Goal: Find specific page/section: Find specific page/section

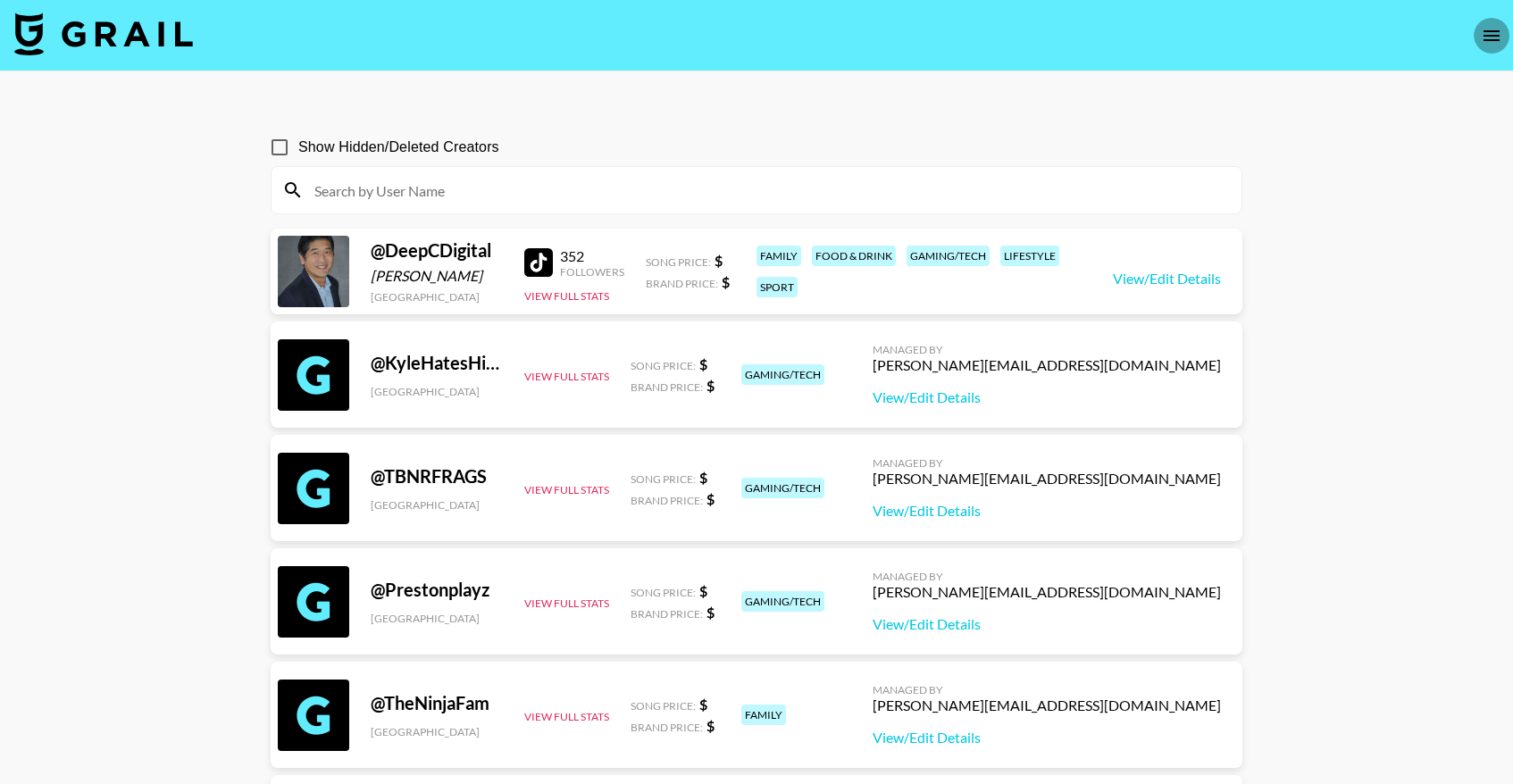
click at [1491, 36] on icon "open drawer" at bounding box center [1491, 36] width 16 height 11
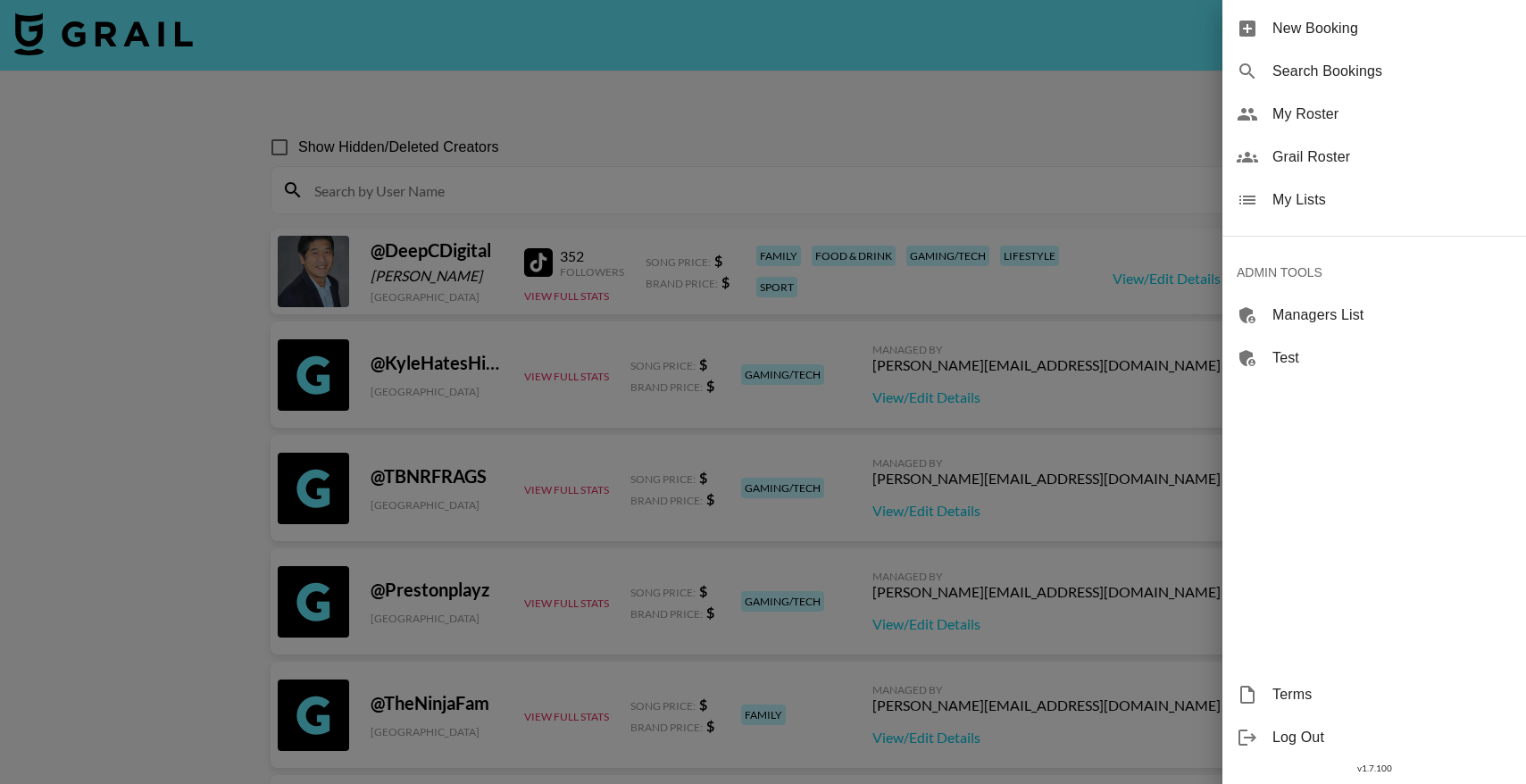
click at [1280, 153] on span "Grail Roster" at bounding box center [1391, 157] width 240 height 22
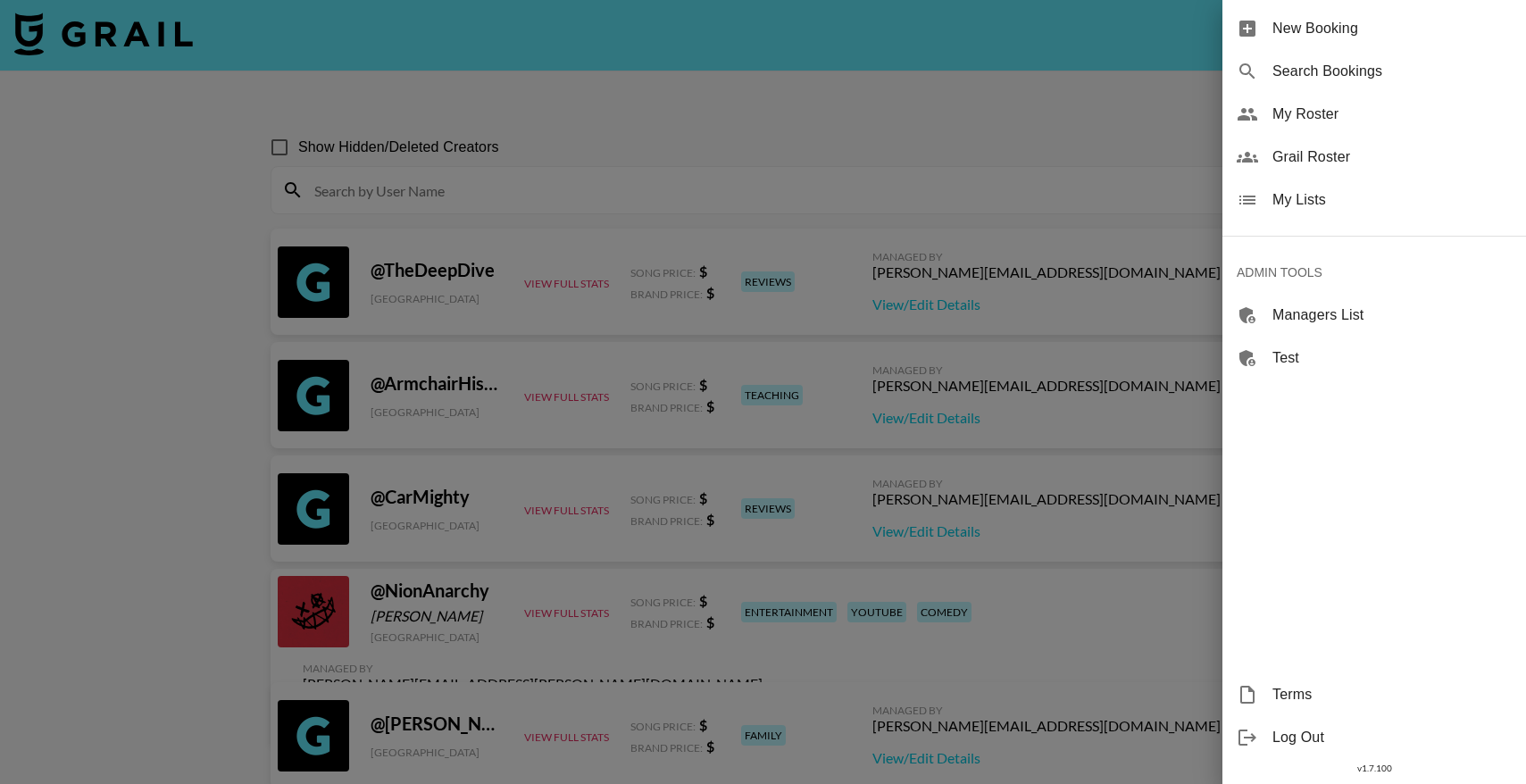
click at [458, 210] on div at bounding box center [763, 392] width 1526 height 784
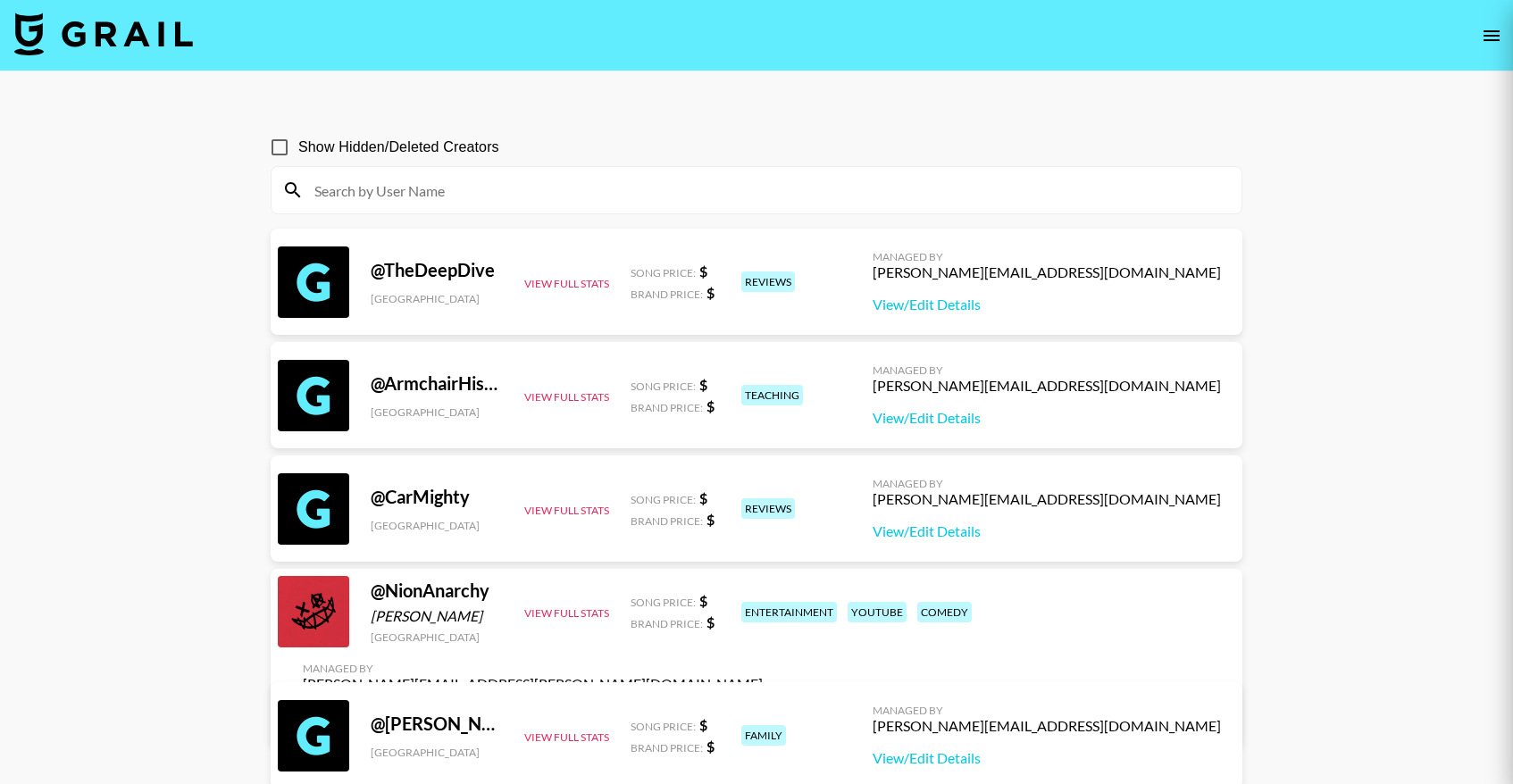
click at [489, 191] on input at bounding box center [766, 190] width 927 height 29
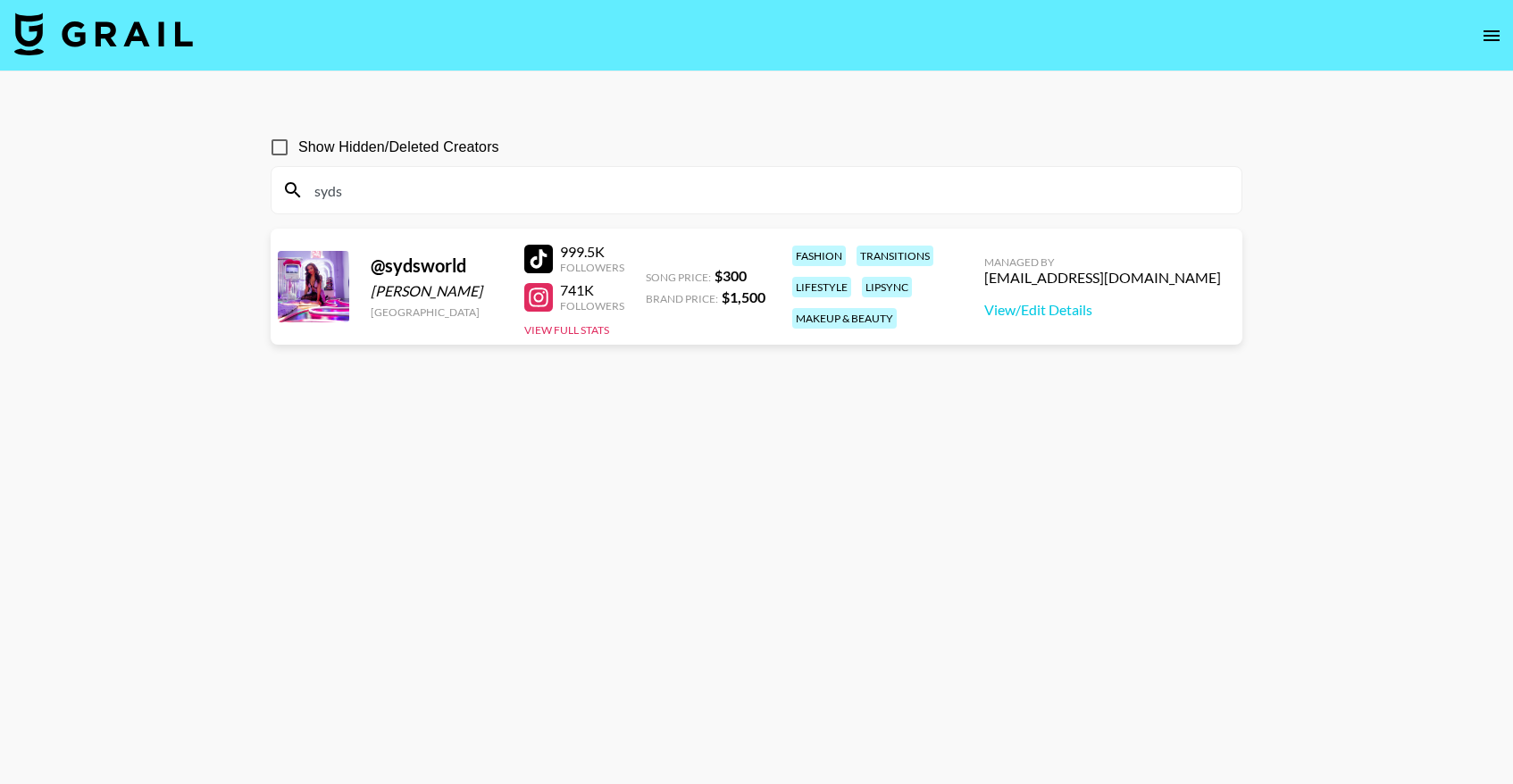
type input "sydscurlsss"
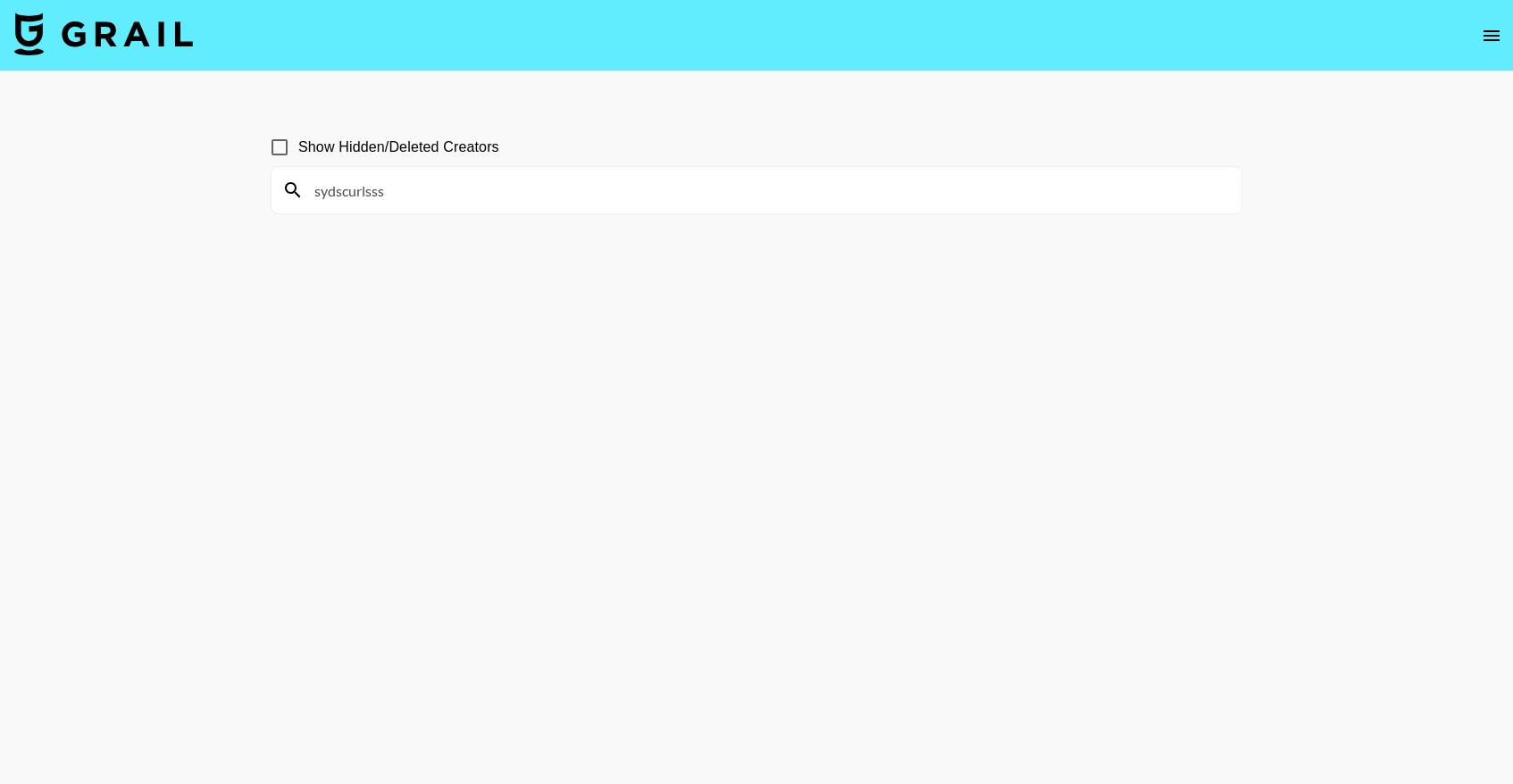
click at [518, 365] on section "Show Hidden/Deleted Creators sydscurlsss" at bounding box center [756, 434] width 972 height 641
click at [490, 293] on section "Show Hidden/Deleted Creators sydscurlsss" at bounding box center [756, 434] width 972 height 641
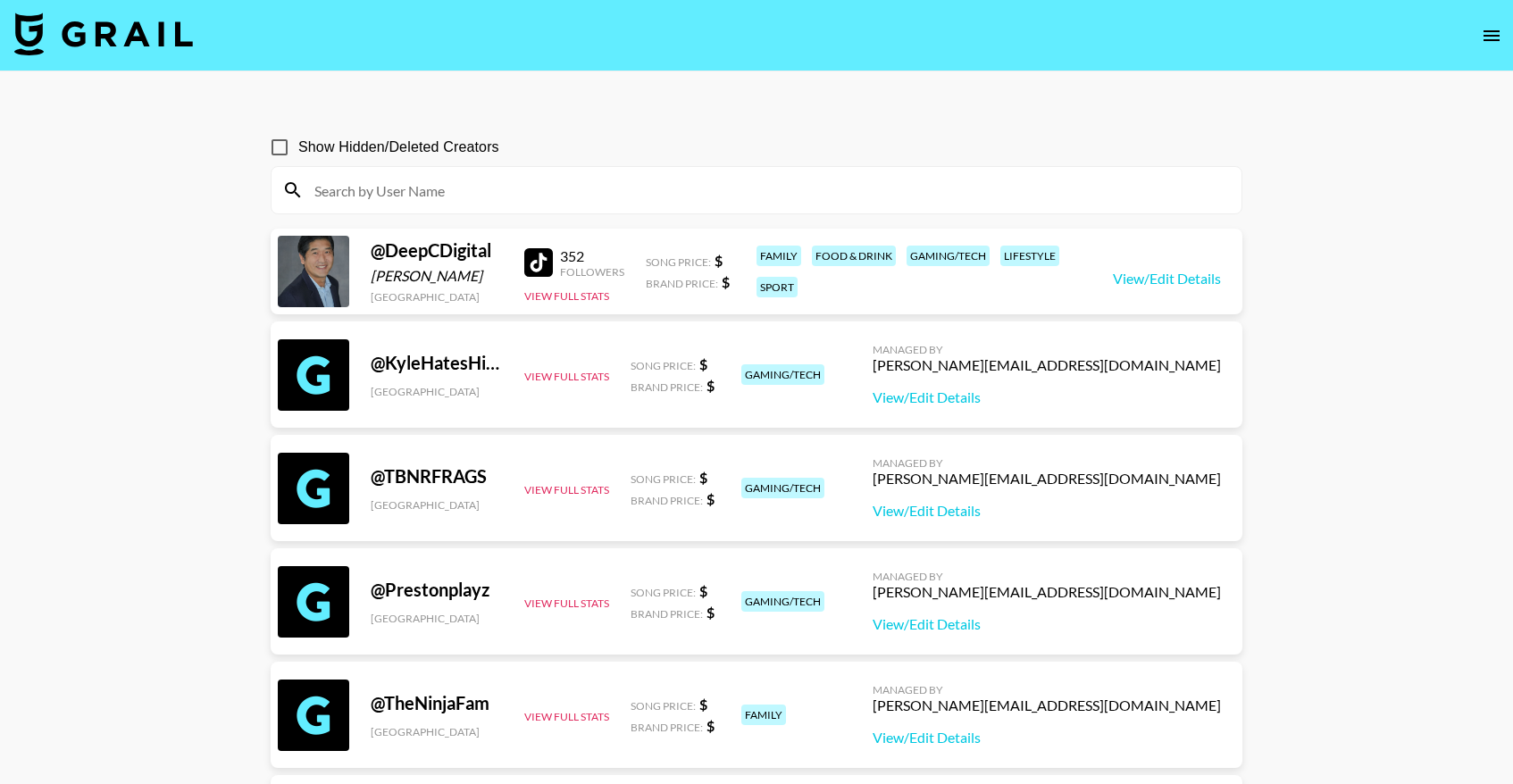
click at [454, 191] on input at bounding box center [766, 190] width 927 height 29
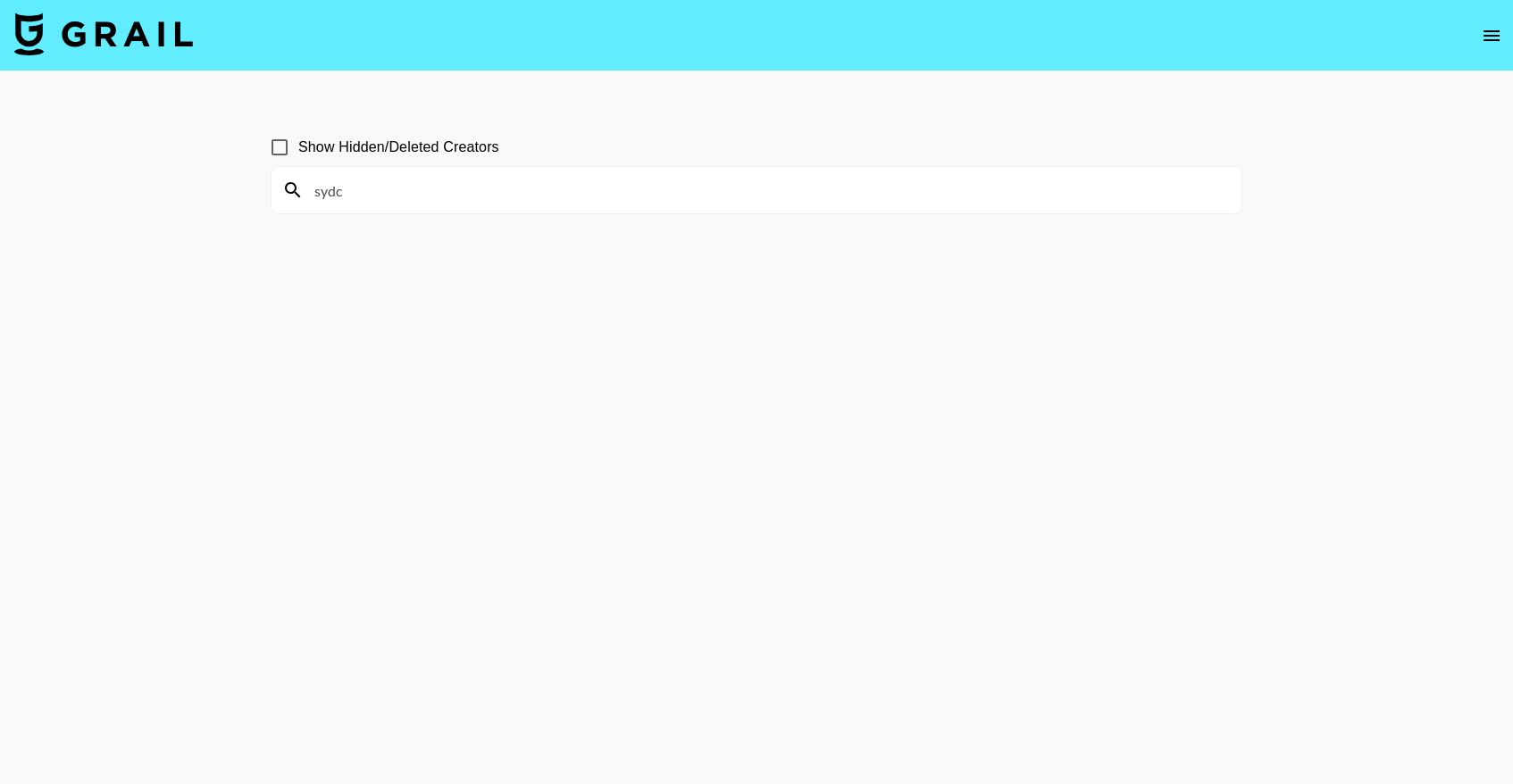
type input "syd"
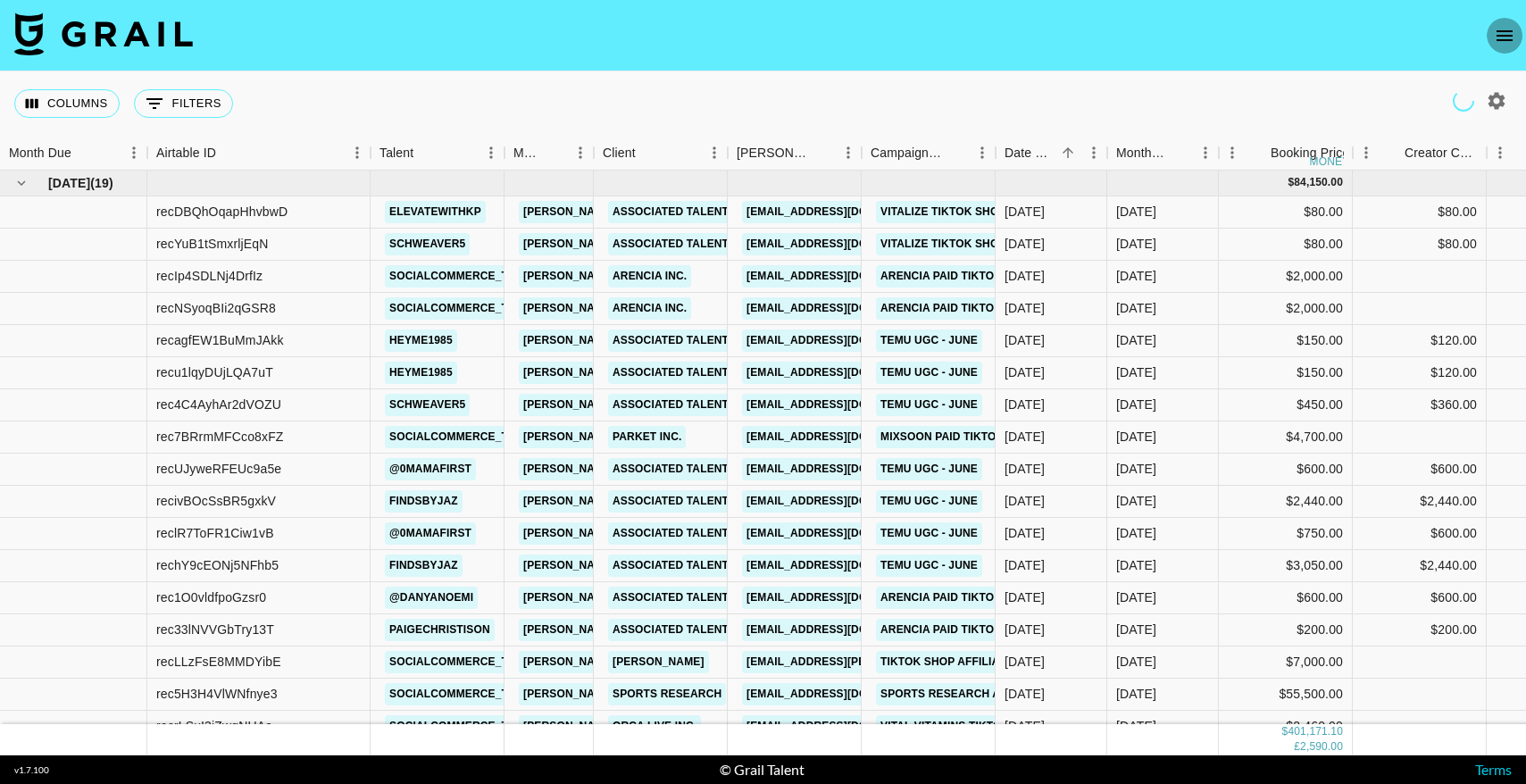
click at [1502, 29] on icon "open drawer" at bounding box center [1504, 36] width 22 height 22
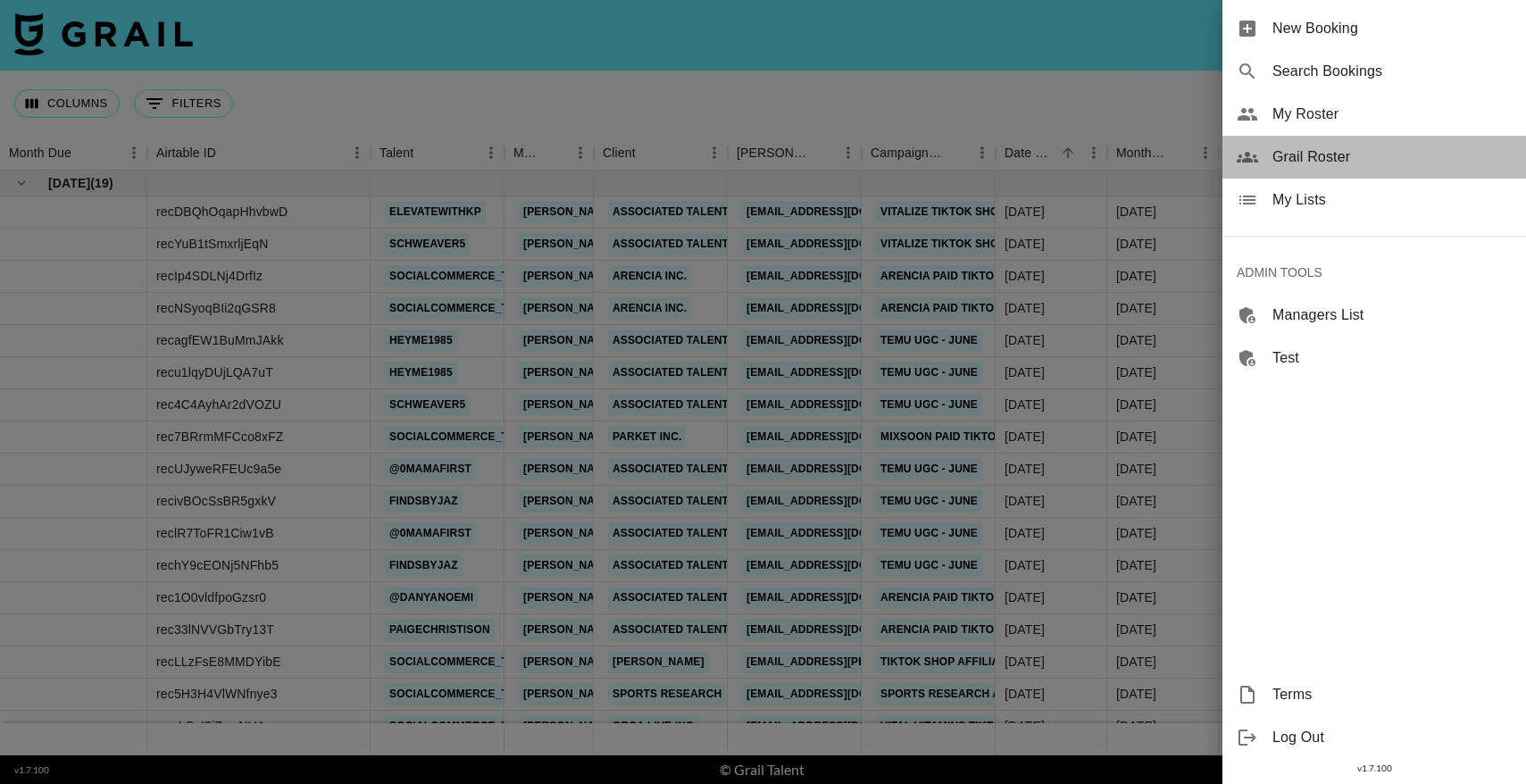
click at [1291, 144] on div "Grail Roster" at bounding box center [1373, 157] width 303 height 43
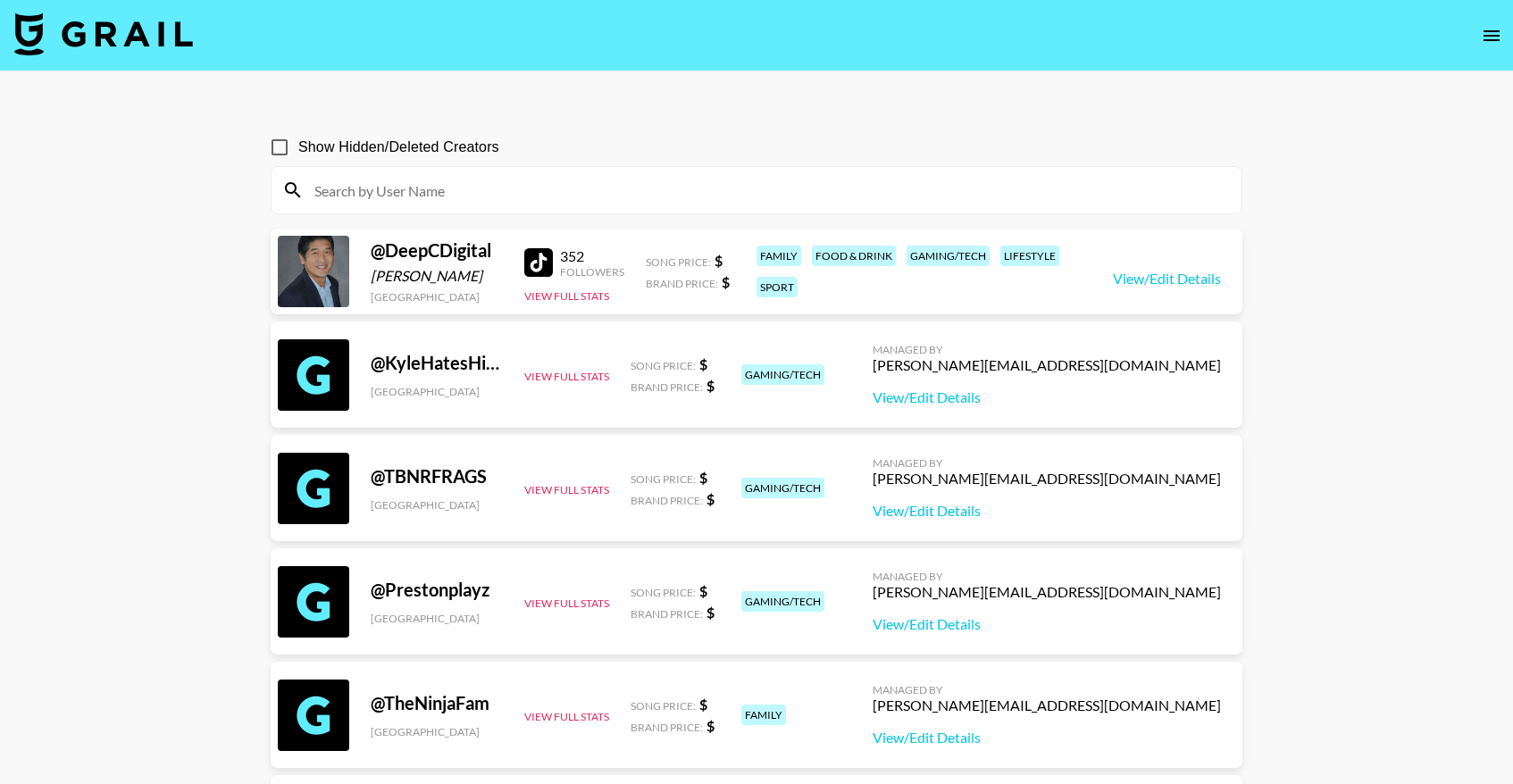
click at [435, 192] on input at bounding box center [766, 190] width 927 height 29
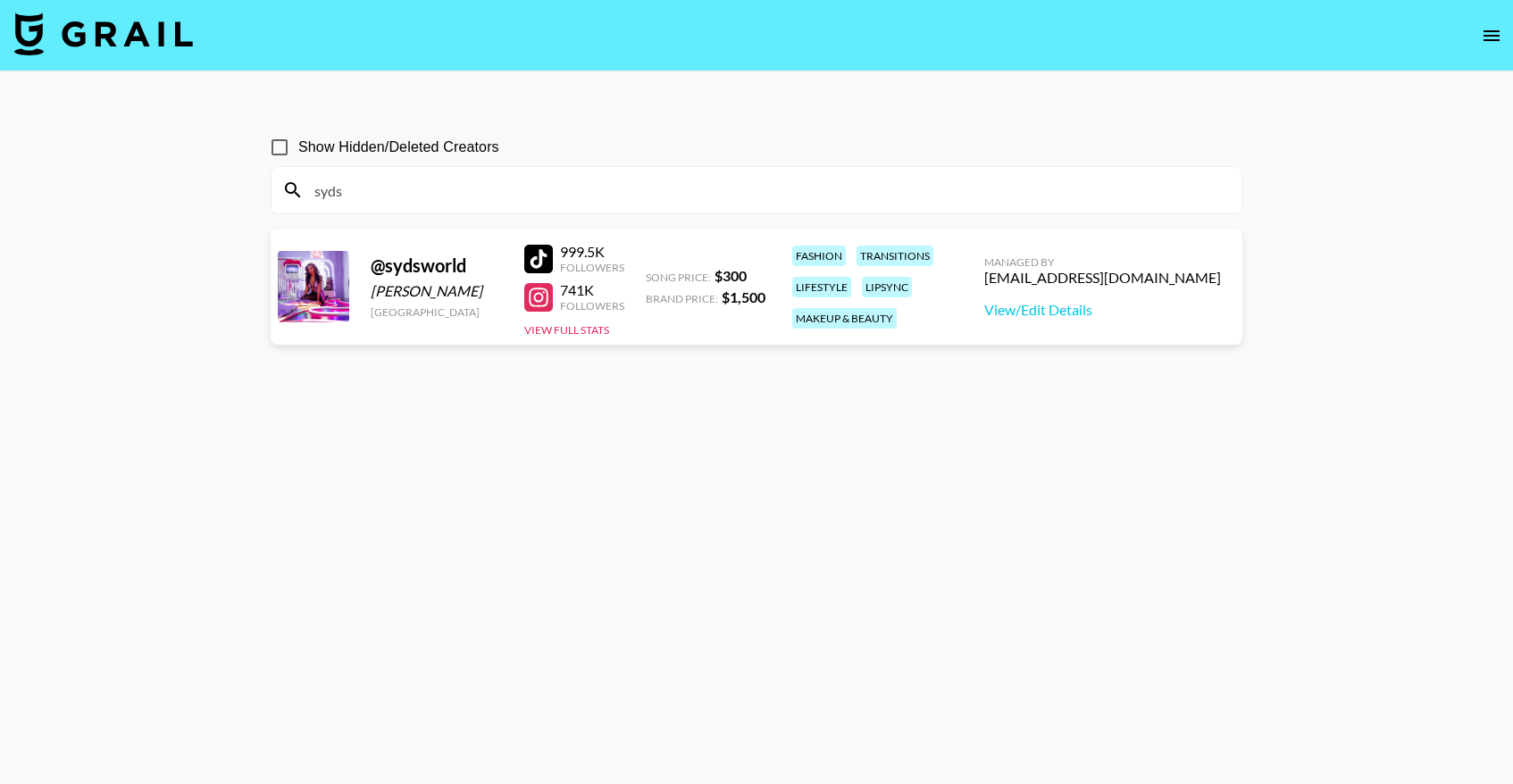
type input "syds"
click at [584, 384] on section "Show Hidden/Deleted Creators syds @ sydsworld Sydney Scott United States 999.5K…" at bounding box center [756, 434] width 972 height 641
click at [1479, 32] on button "open drawer" at bounding box center [1491, 36] width 36 height 36
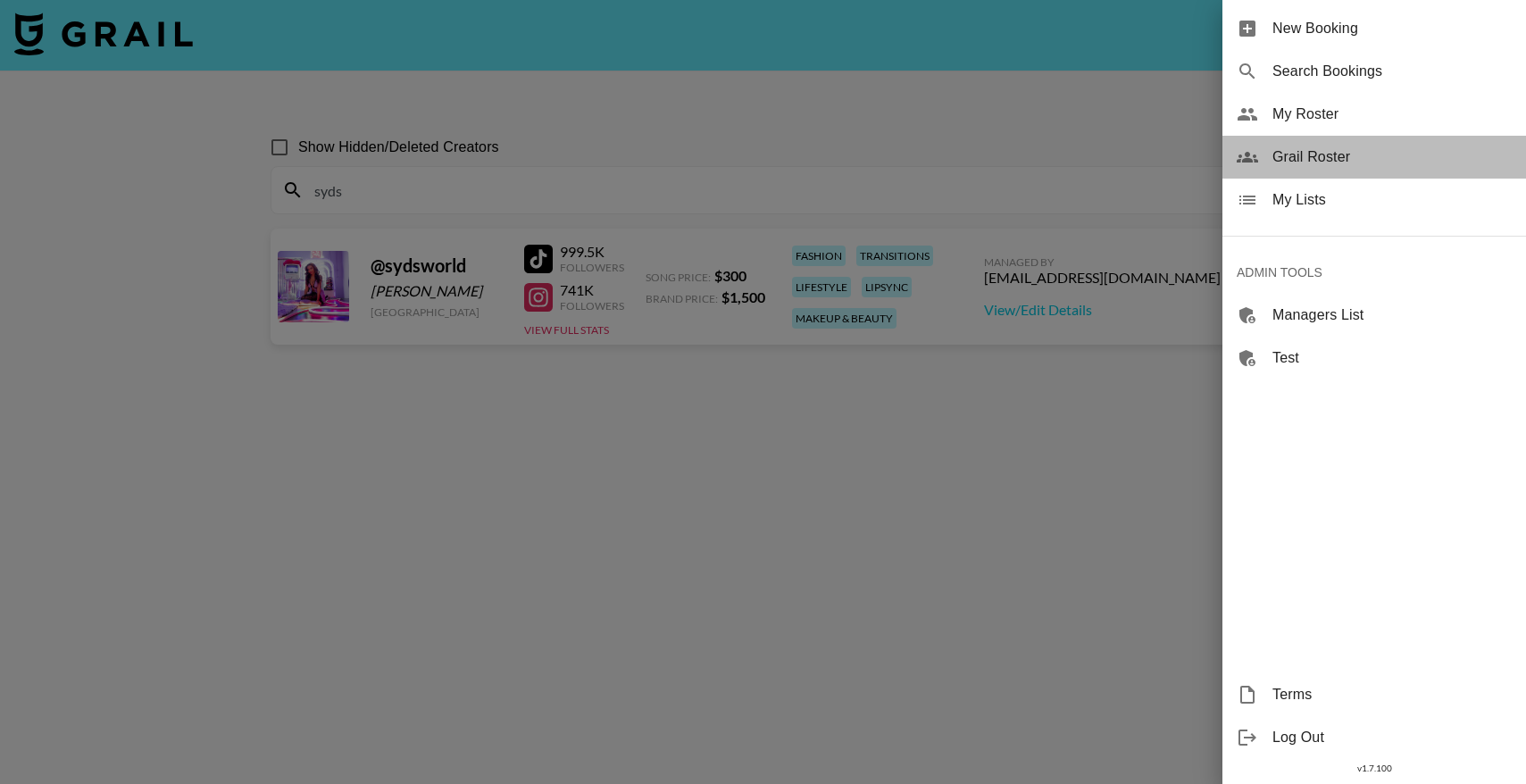
click at [1314, 155] on span "Grail Roster" at bounding box center [1391, 157] width 240 height 22
click at [1296, 161] on span "Grail Roster" at bounding box center [1391, 157] width 240 height 22
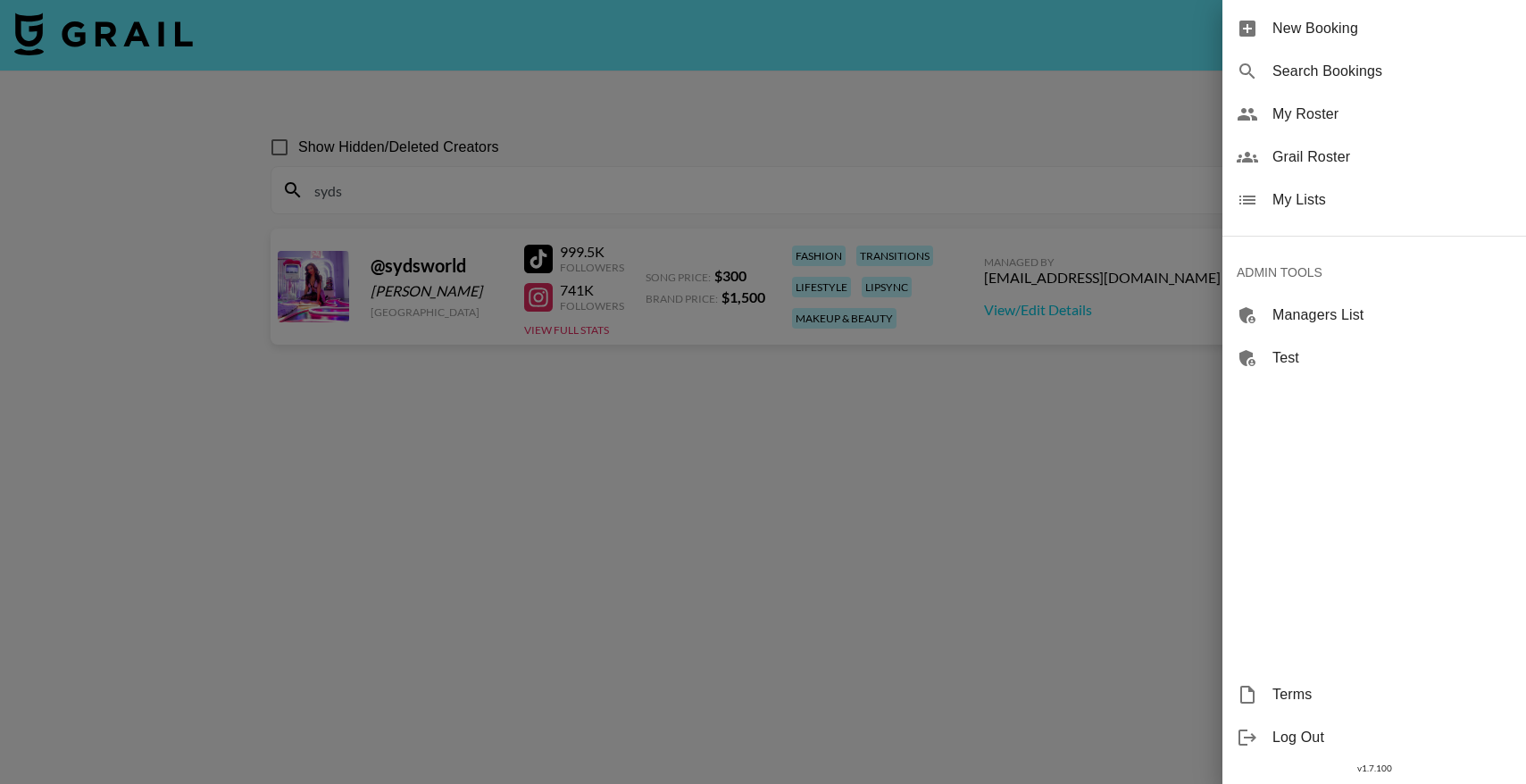
click at [490, 213] on div at bounding box center [763, 392] width 1526 height 784
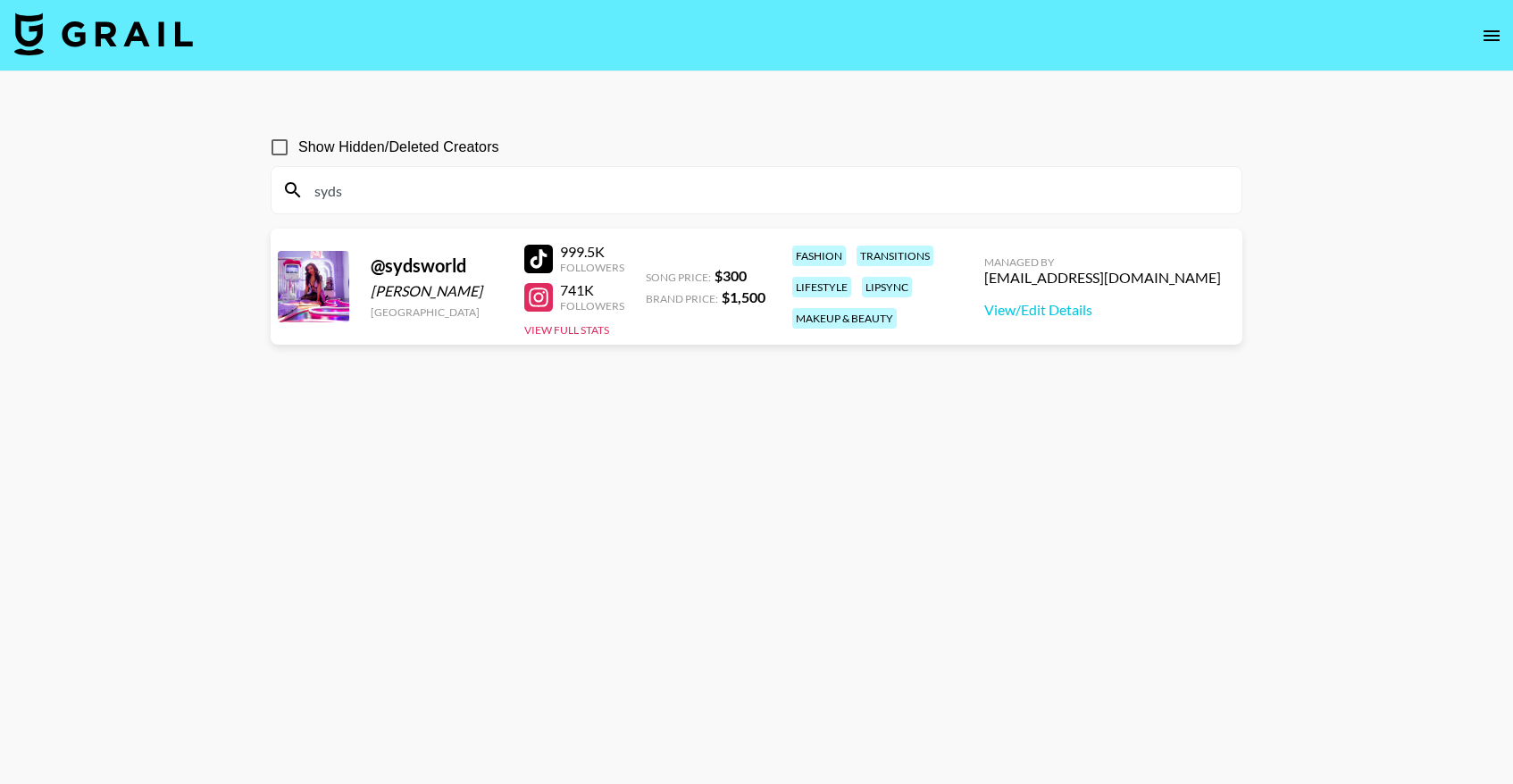
click at [306, 152] on span "Show Hidden/Deleted Creators" at bounding box center [398, 147] width 201 height 22
click at [298, 152] on input "Show Hidden/Deleted Creators" at bounding box center [280, 147] width 38 height 38
checkbox input "true"
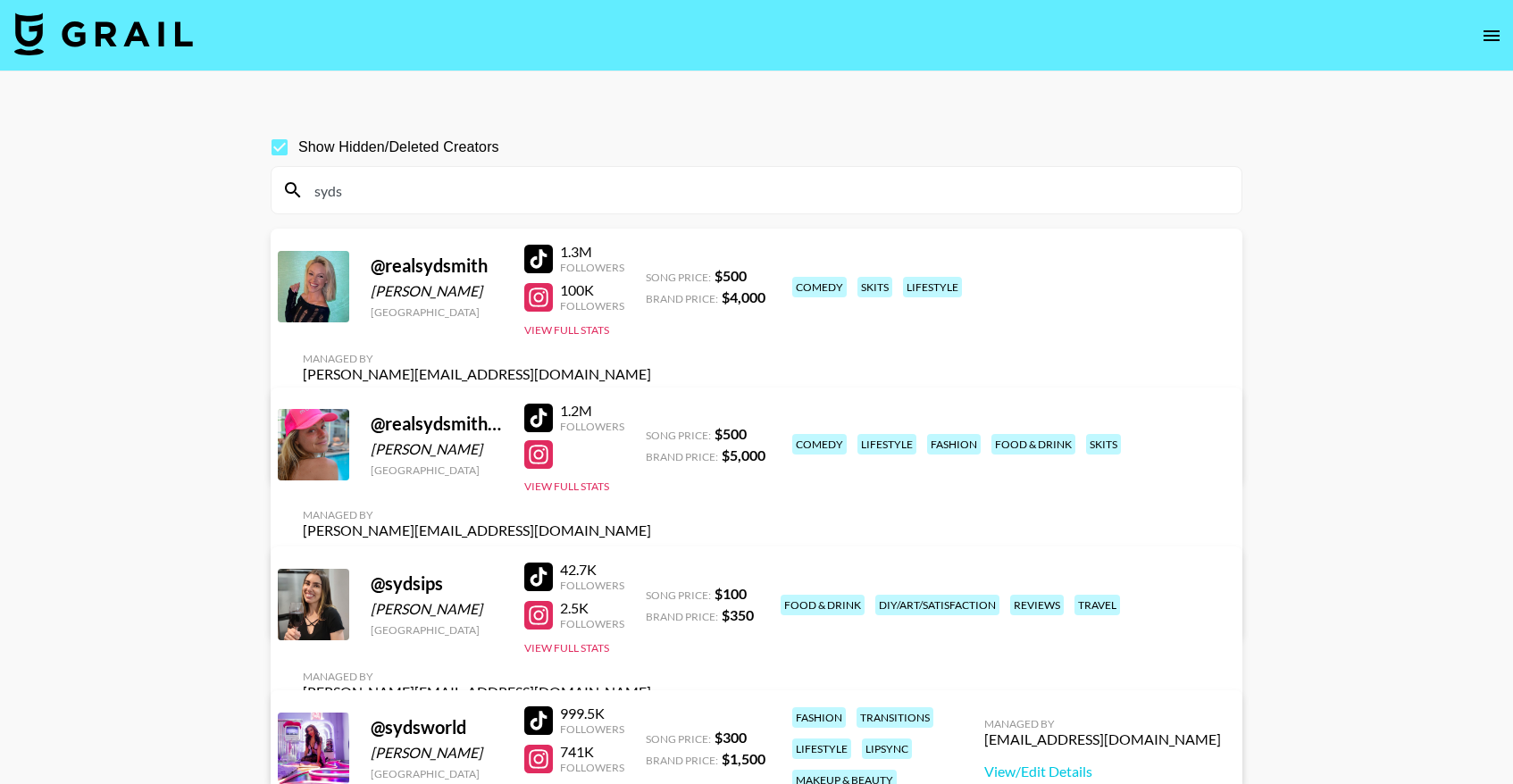
click at [424, 204] on input "syds" at bounding box center [766, 190] width 927 height 29
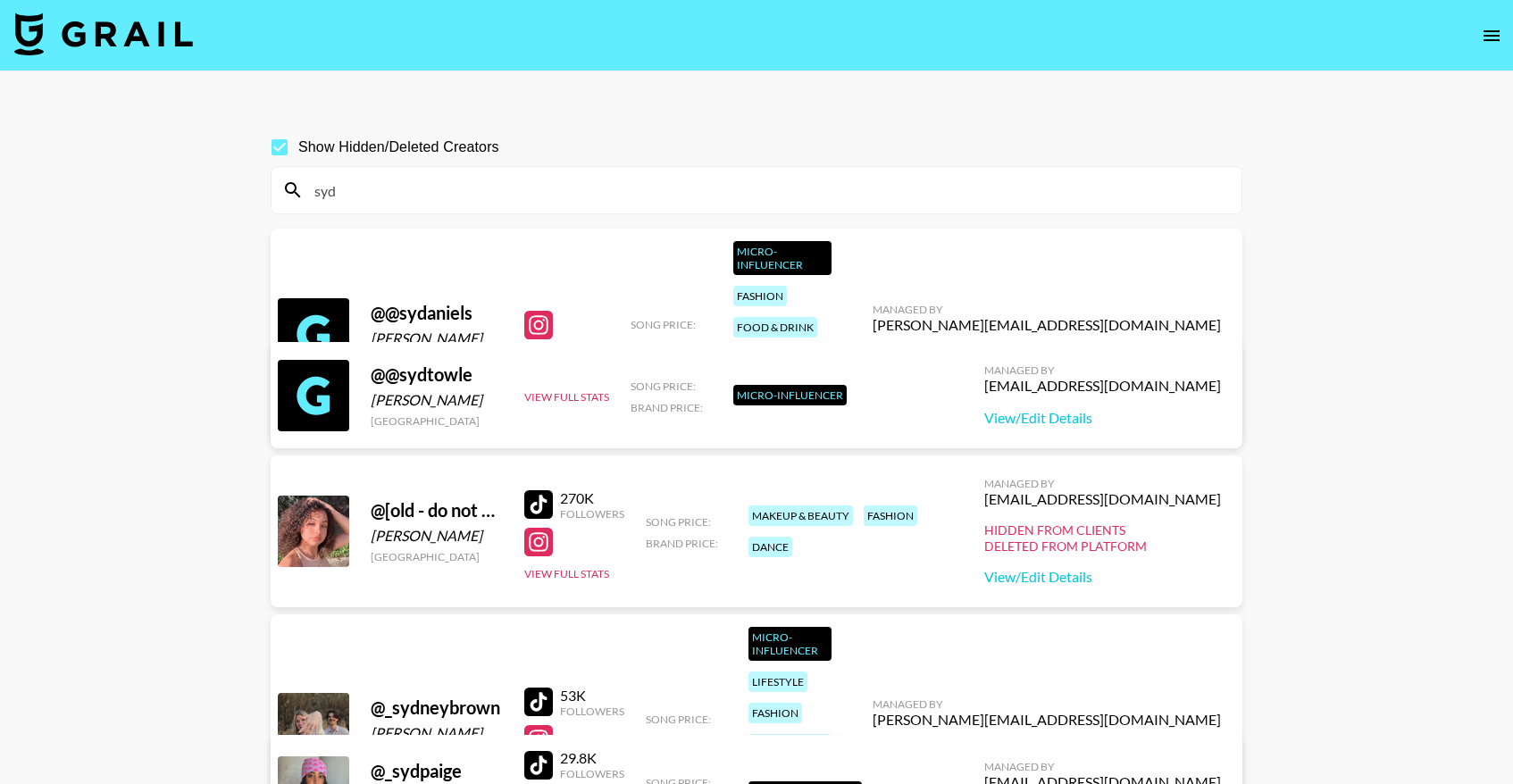
type input "syd"
click at [345, 150] on span "Show Hidden/Deleted Creators" at bounding box center [398, 147] width 201 height 22
click at [298, 150] on input "Show Hidden/Deleted Creators" at bounding box center [280, 147] width 38 height 38
checkbox input "false"
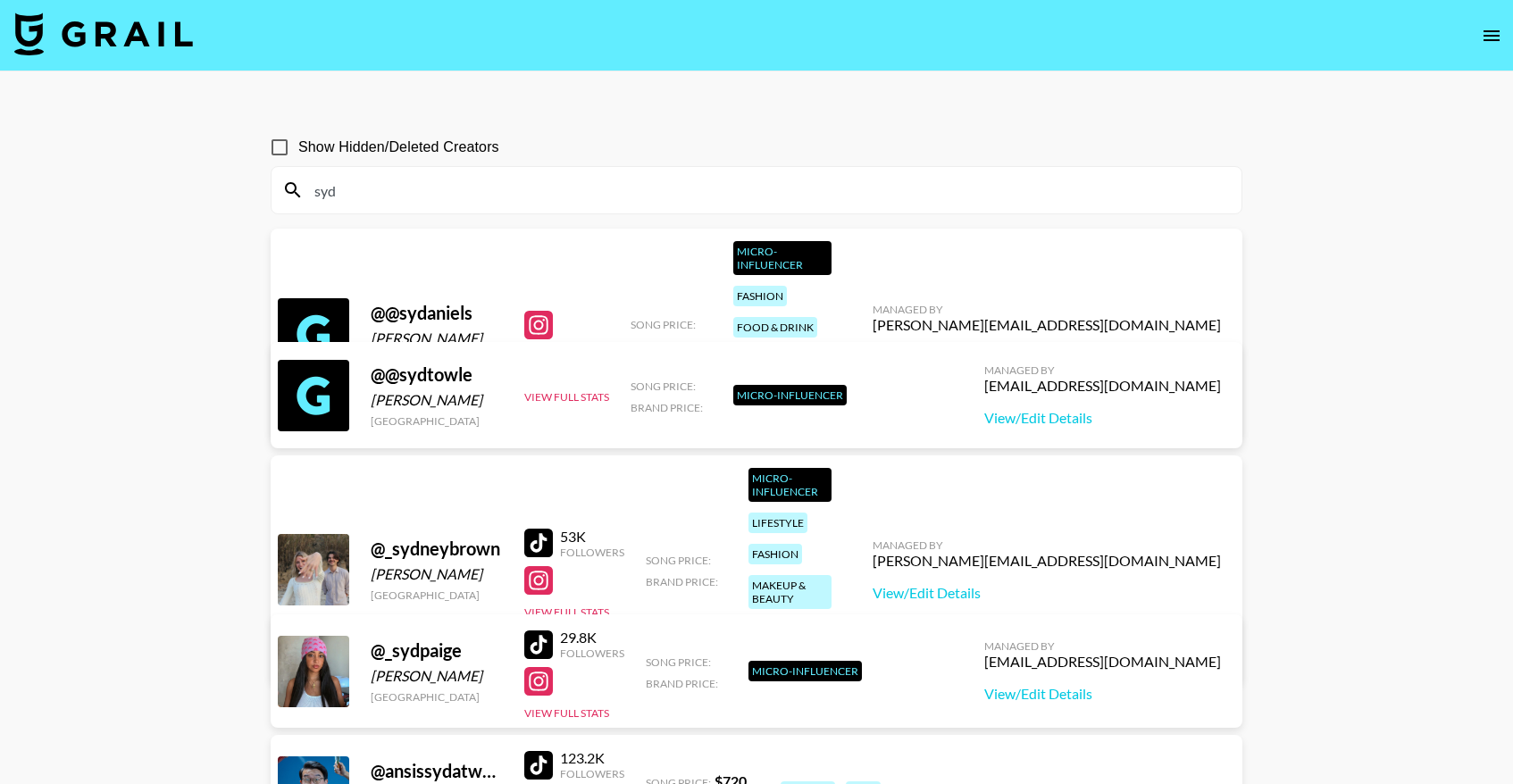
click at [367, 184] on input "syd" at bounding box center [766, 190] width 927 height 29
paste input "scurlsss"
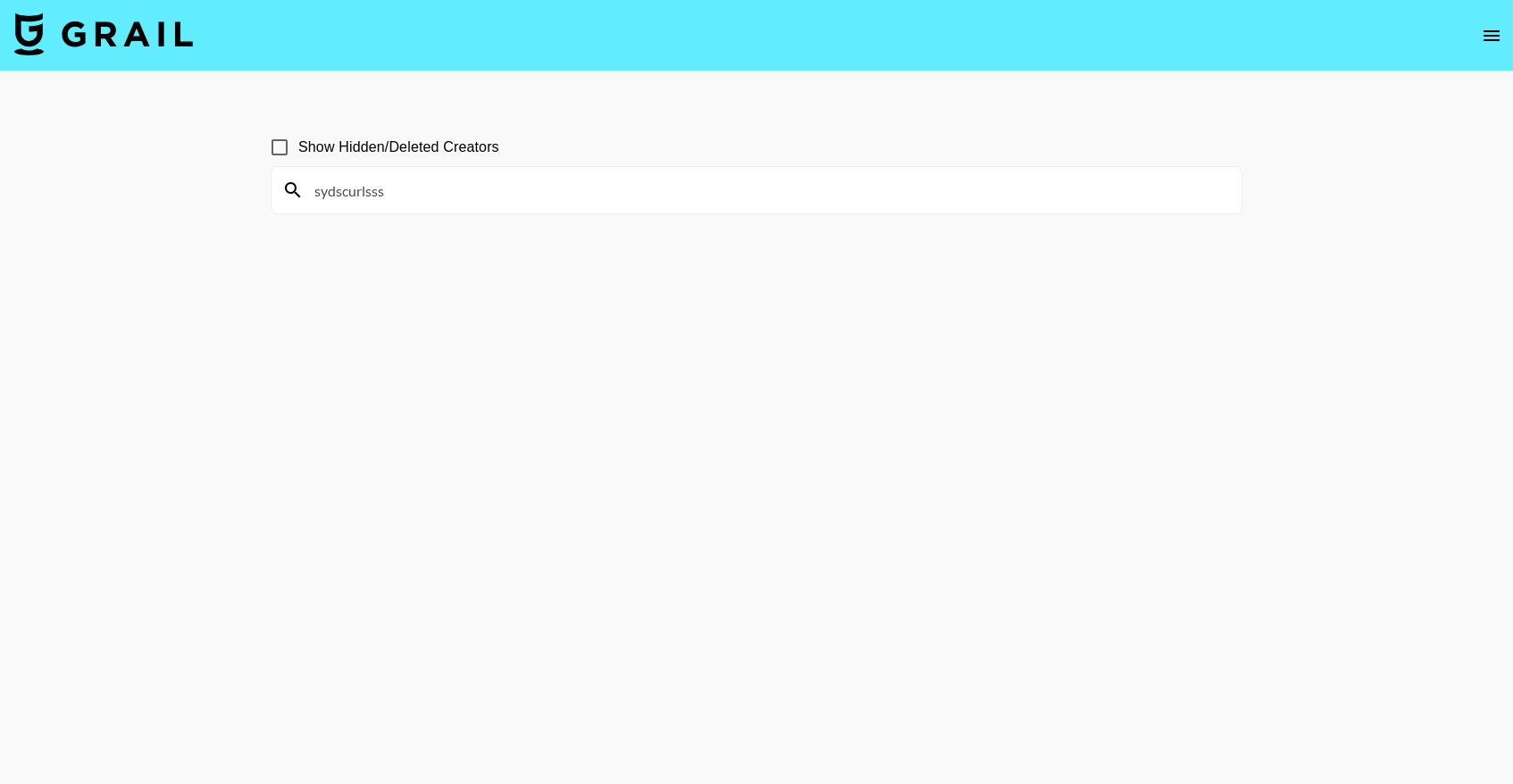
click at [317, 187] on input "sydscurlsss" at bounding box center [766, 190] width 927 height 29
type input "sydscurlsss"
click at [317, 187] on input "sydscurlsss" at bounding box center [766, 190] width 927 height 29
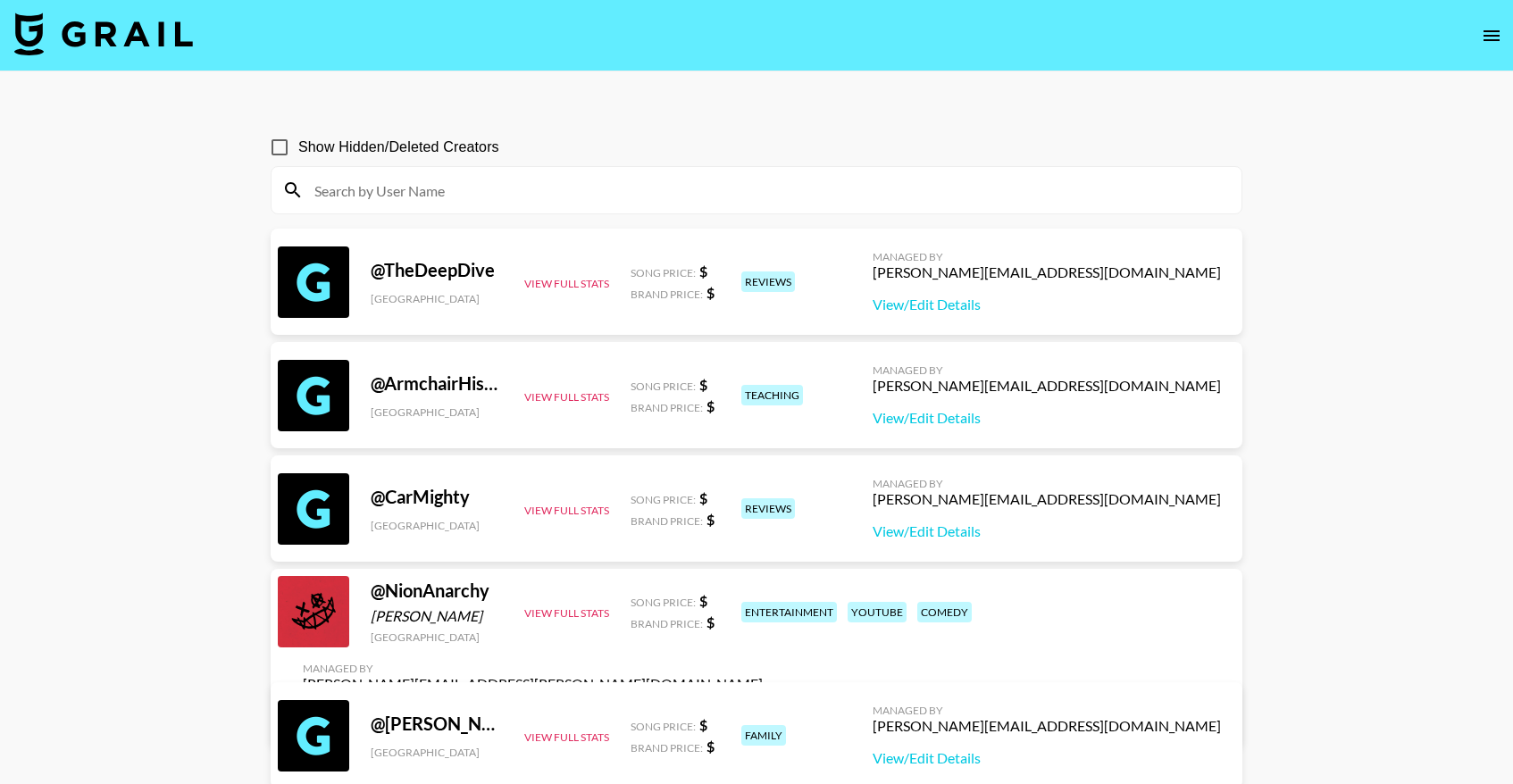
click at [144, 50] on img at bounding box center [103, 34] width 179 height 43
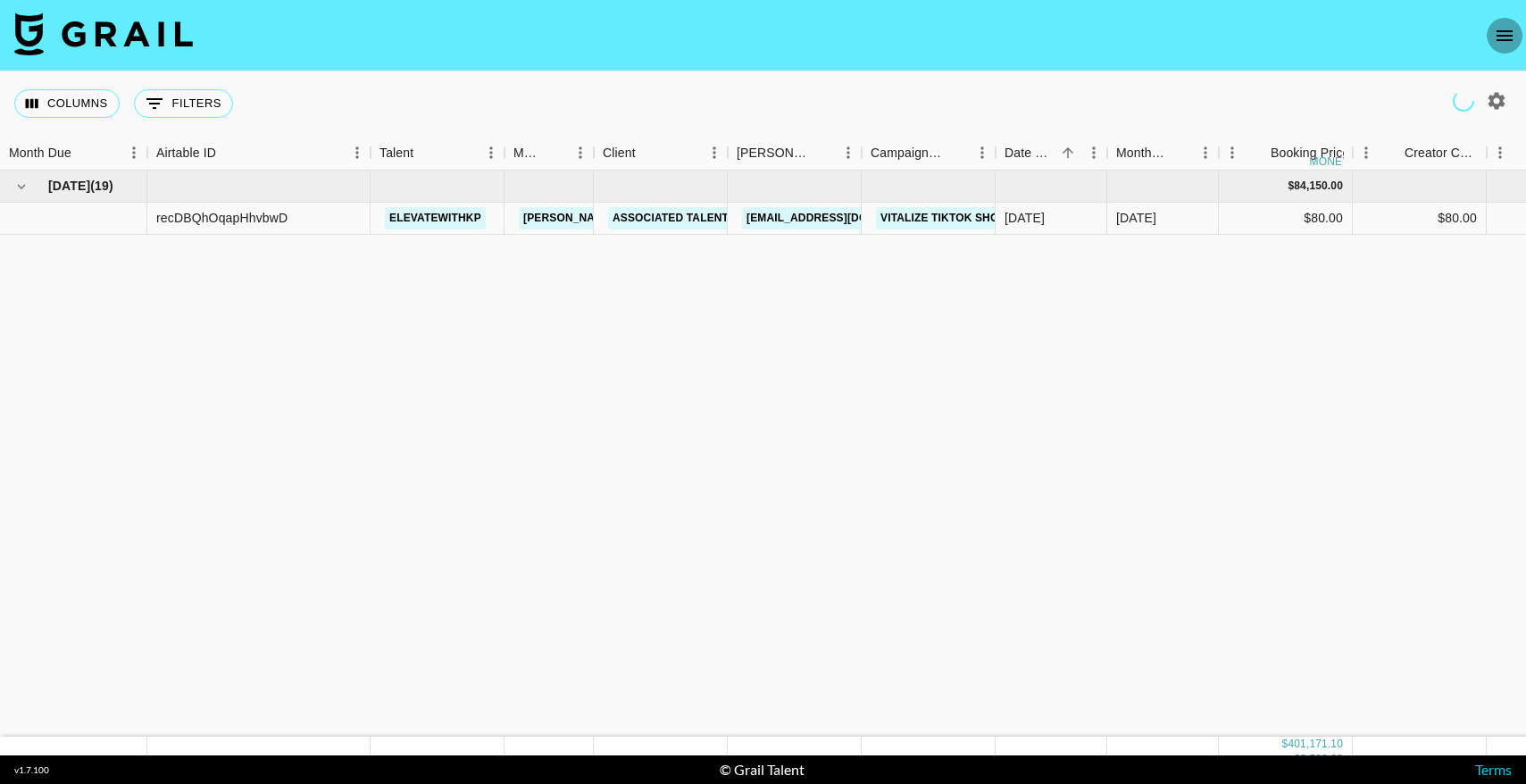
click at [1487, 40] on button "open drawer" at bounding box center [1504, 36] width 36 height 36
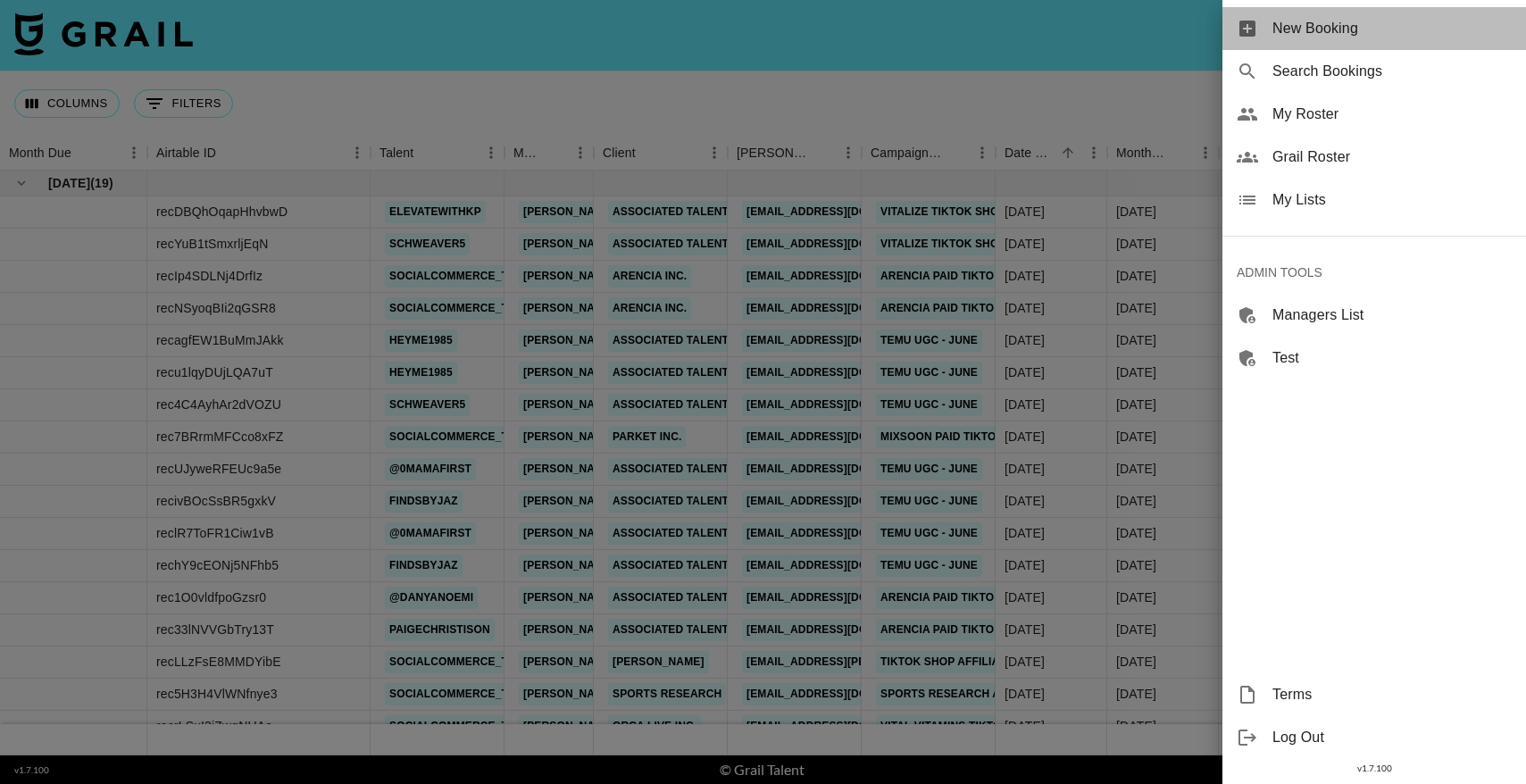
click at [1499, 34] on span "New Booking" at bounding box center [1391, 29] width 240 height 22
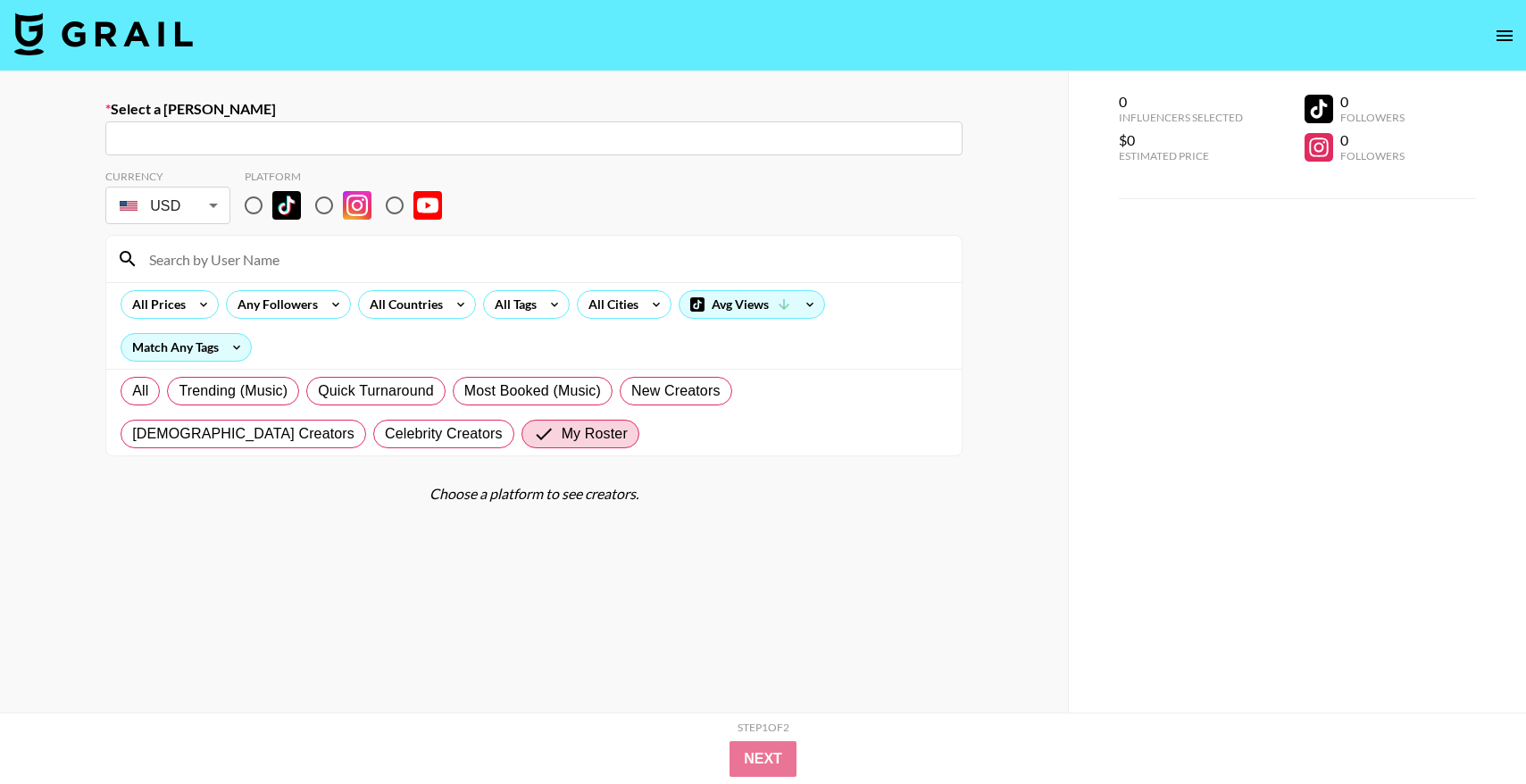
click at [1487, 40] on button "open drawer" at bounding box center [1504, 36] width 36 height 36
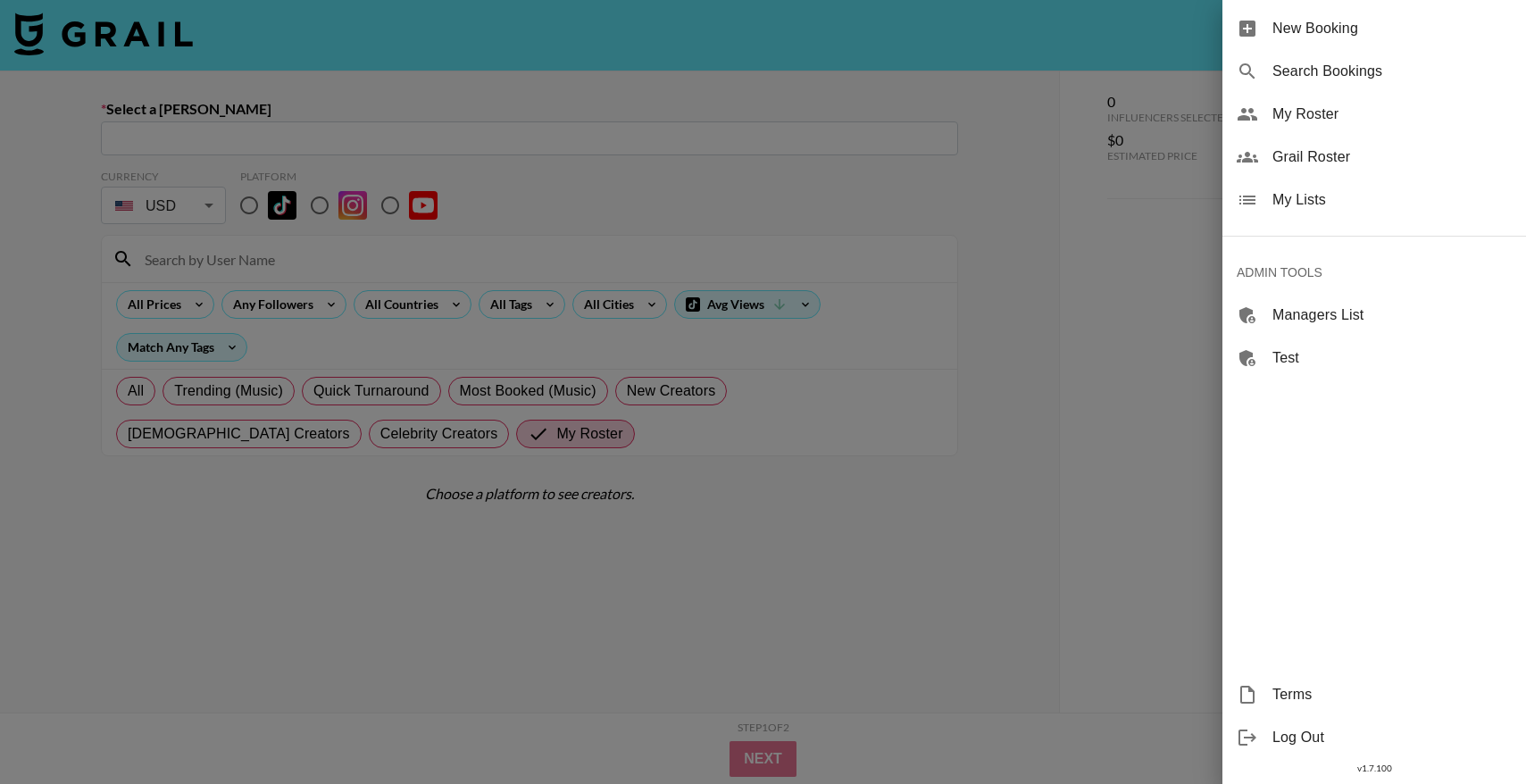
click at [1328, 161] on span "Grail Roster" at bounding box center [1391, 157] width 240 height 22
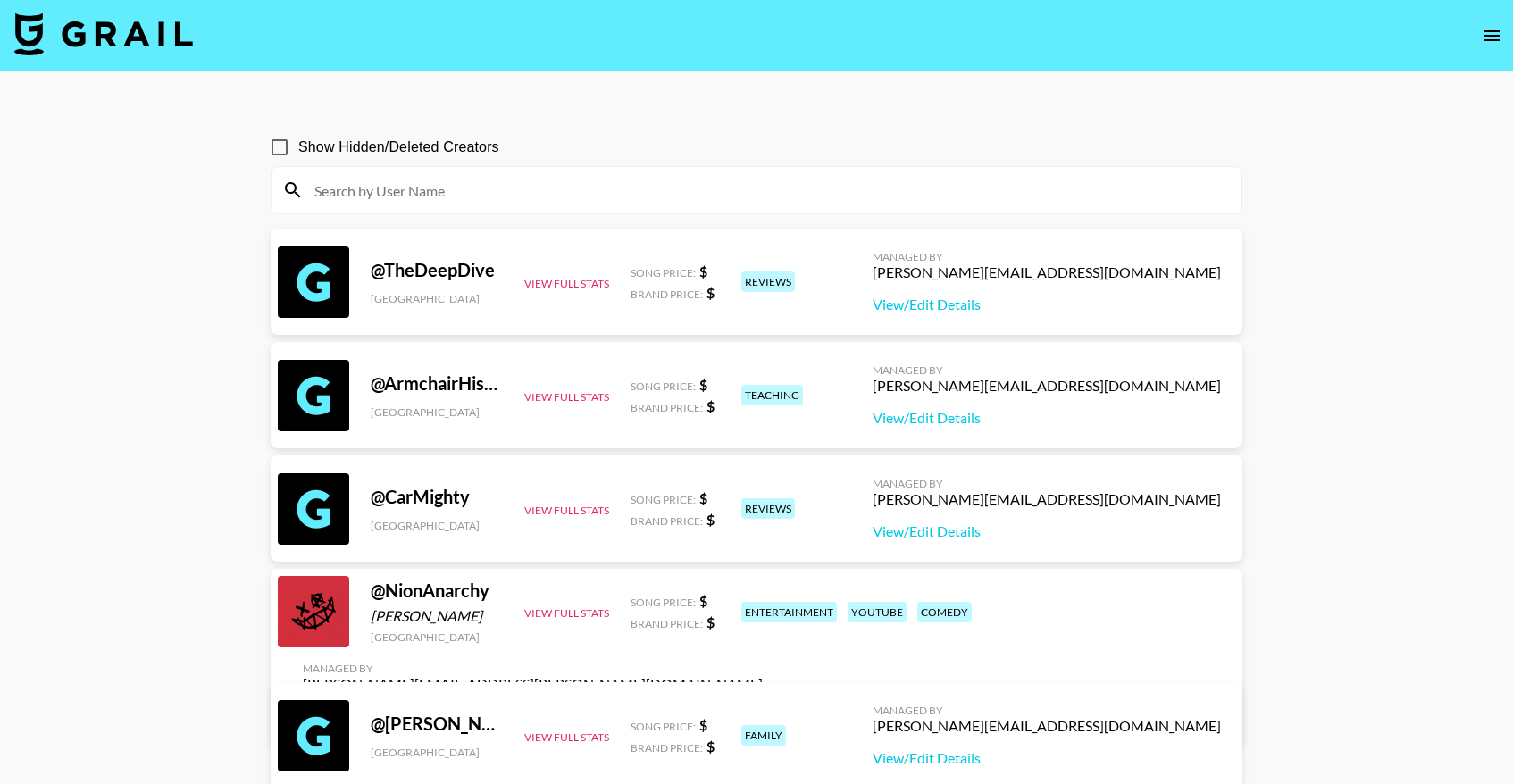
click at [520, 190] on input at bounding box center [766, 190] width 927 height 29
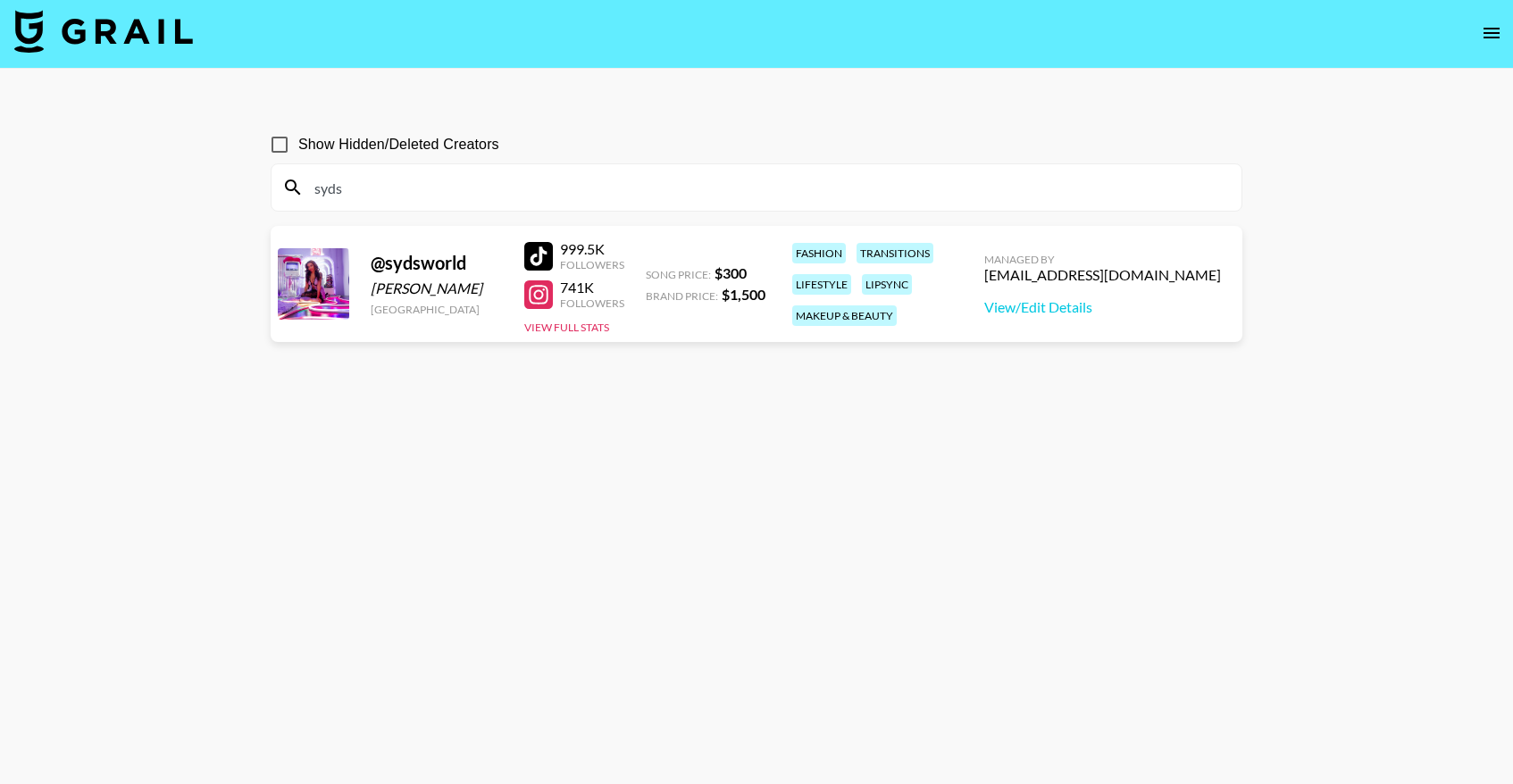
scroll to position [4, 0]
click at [458, 196] on input "syds" at bounding box center [766, 187] width 927 height 29
type input "sydscurlsss"
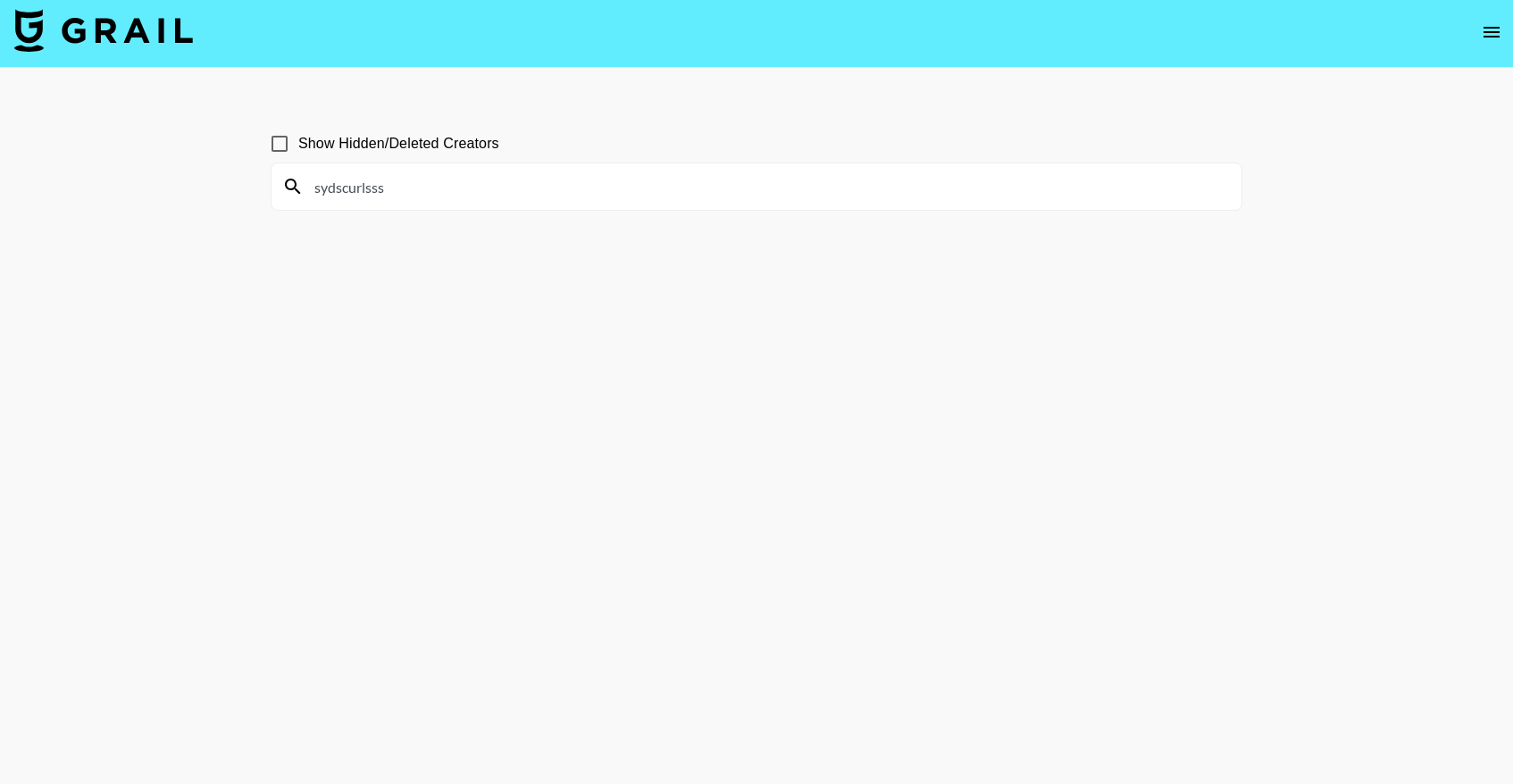
click at [427, 370] on section "Show Hidden/Deleted Creators sydscurlsss" at bounding box center [756, 431] width 972 height 641
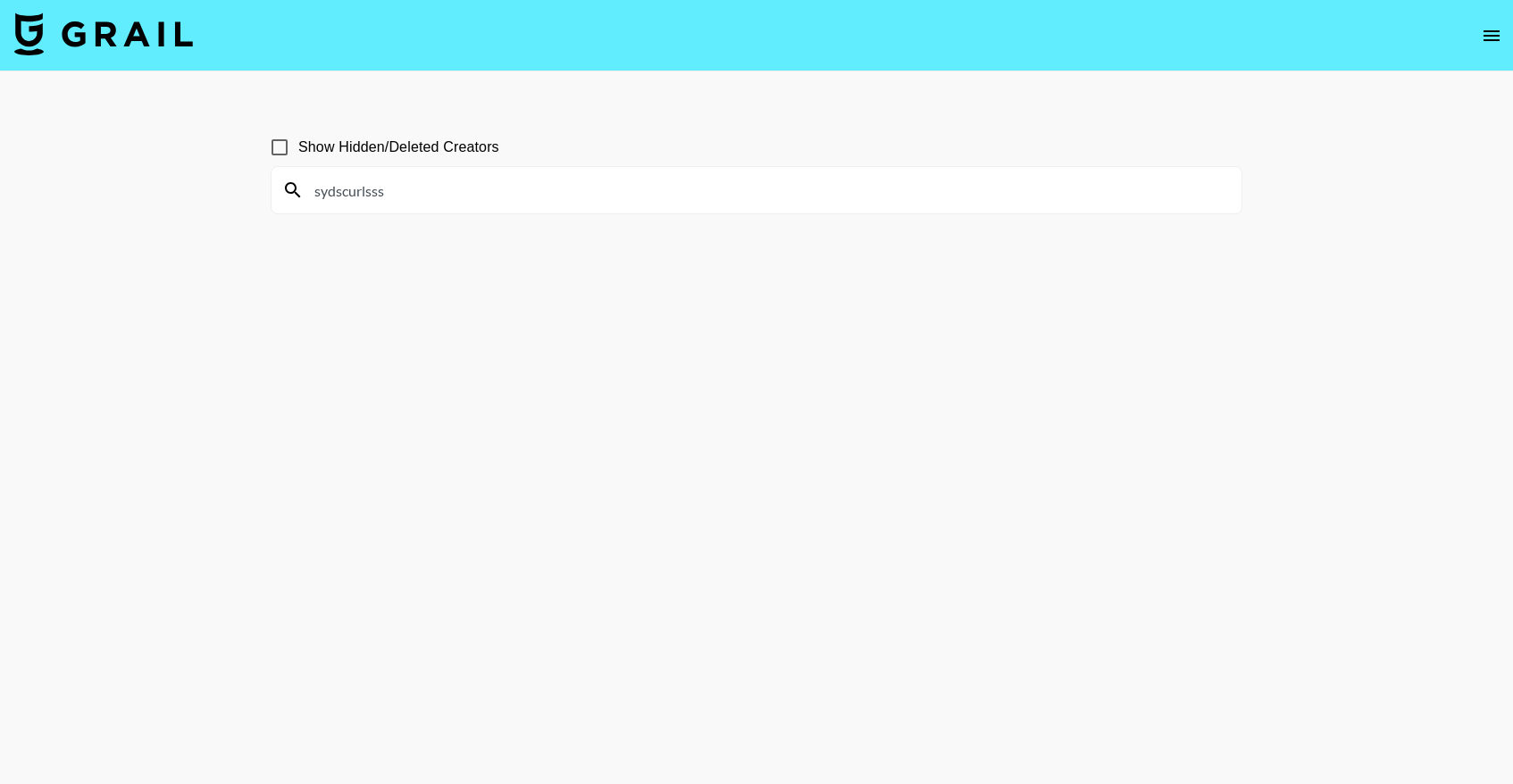
click at [537, 255] on section "Show Hidden/Deleted Creators sydscurlsss" at bounding box center [756, 434] width 972 height 641
click at [472, 206] on div "sydscurlsss" at bounding box center [756, 190] width 970 height 47
click at [477, 199] on input "sydscurlsss" at bounding box center [766, 190] width 927 height 29
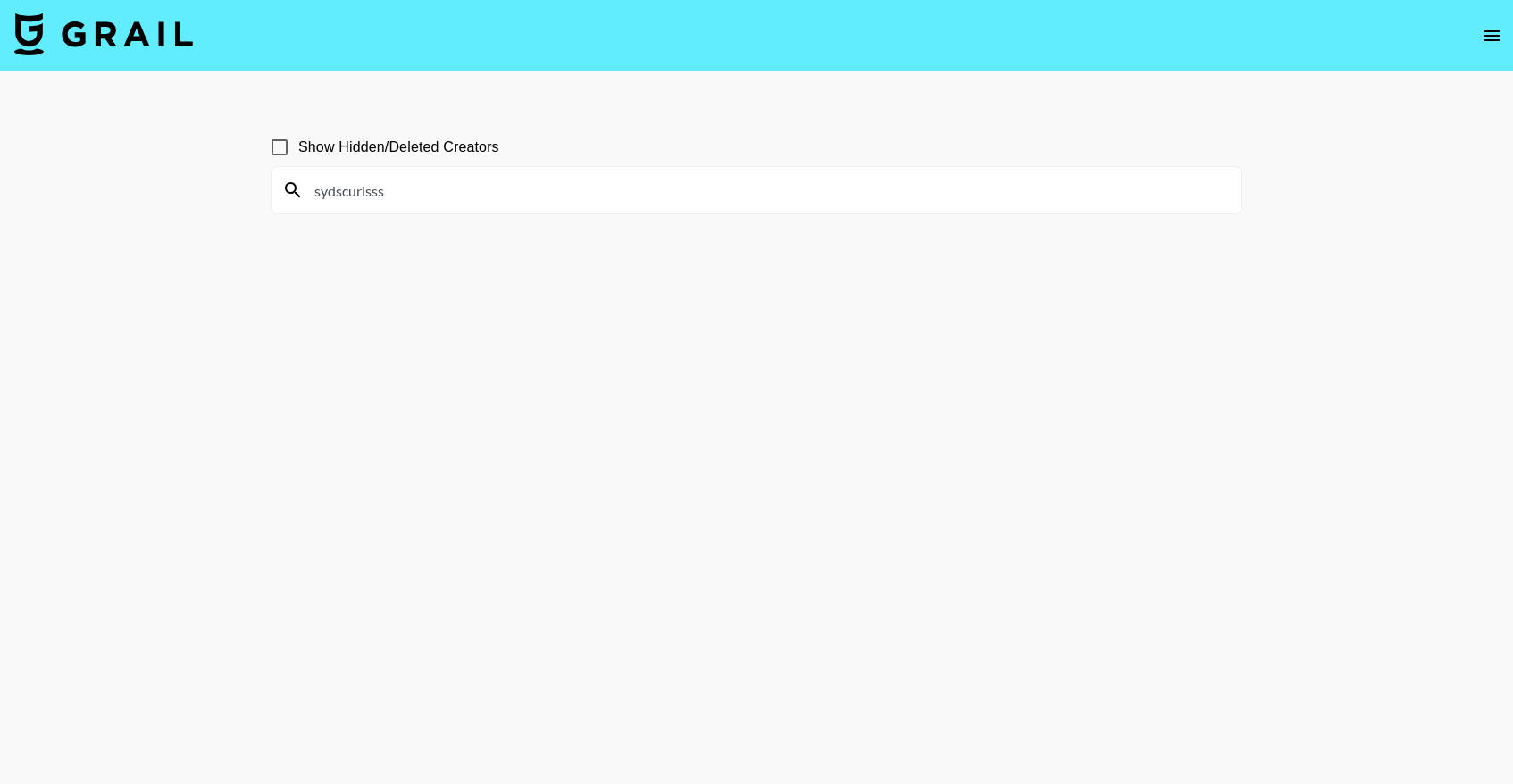
drag, startPoint x: 1467, startPoint y: 33, endPoint x: 1482, endPoint y: 30, distance: 15.3
click at [1468, 33] on nav at bounding box center [756, 36] width 1513 height 72
click at [1486, 29] on icon "open drawer" at bounding box center [1491, 36] width 22 height 22
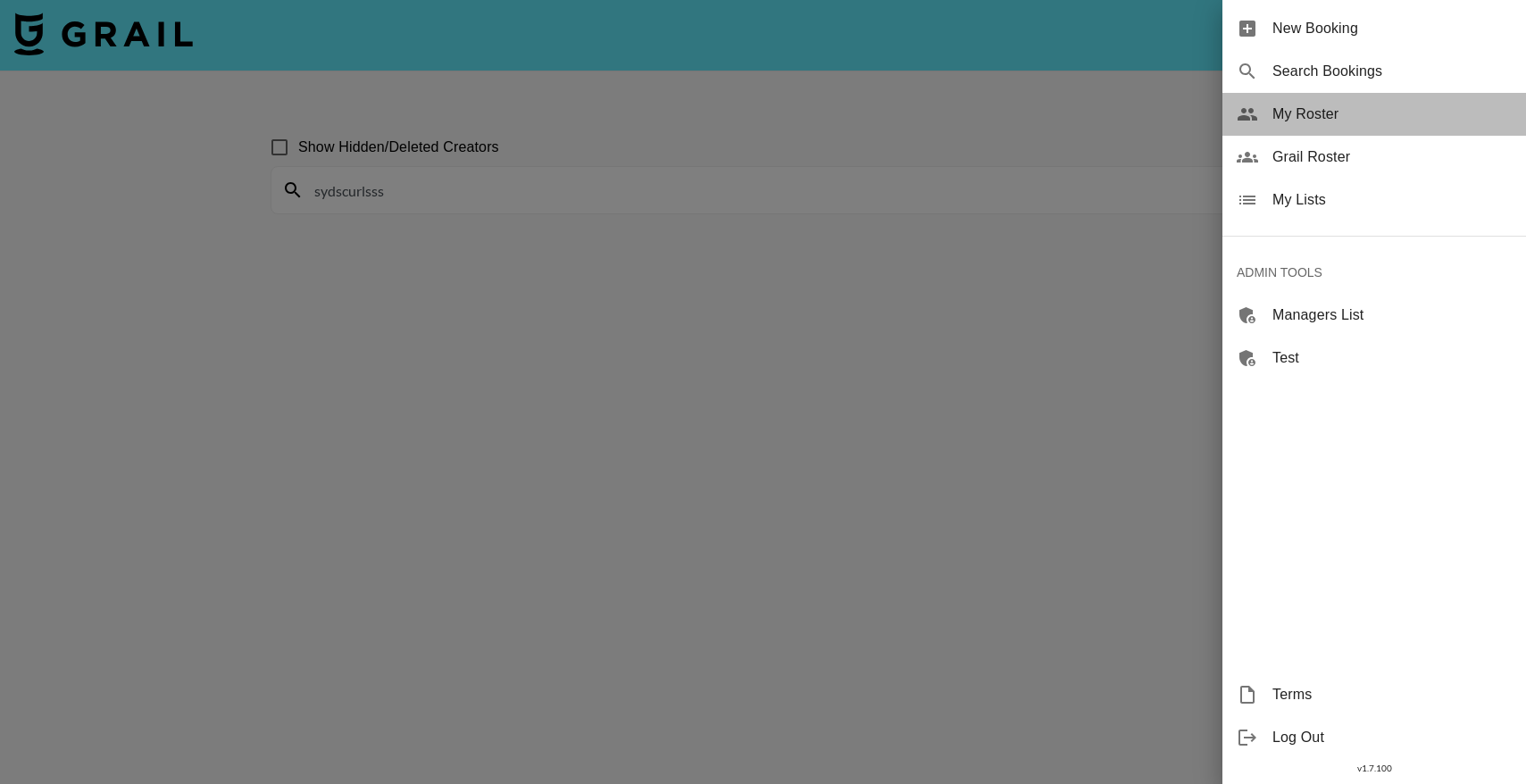
click at [1309, 121] on span "My Roster" at bounding box center [1391, 114] width 240 height 22
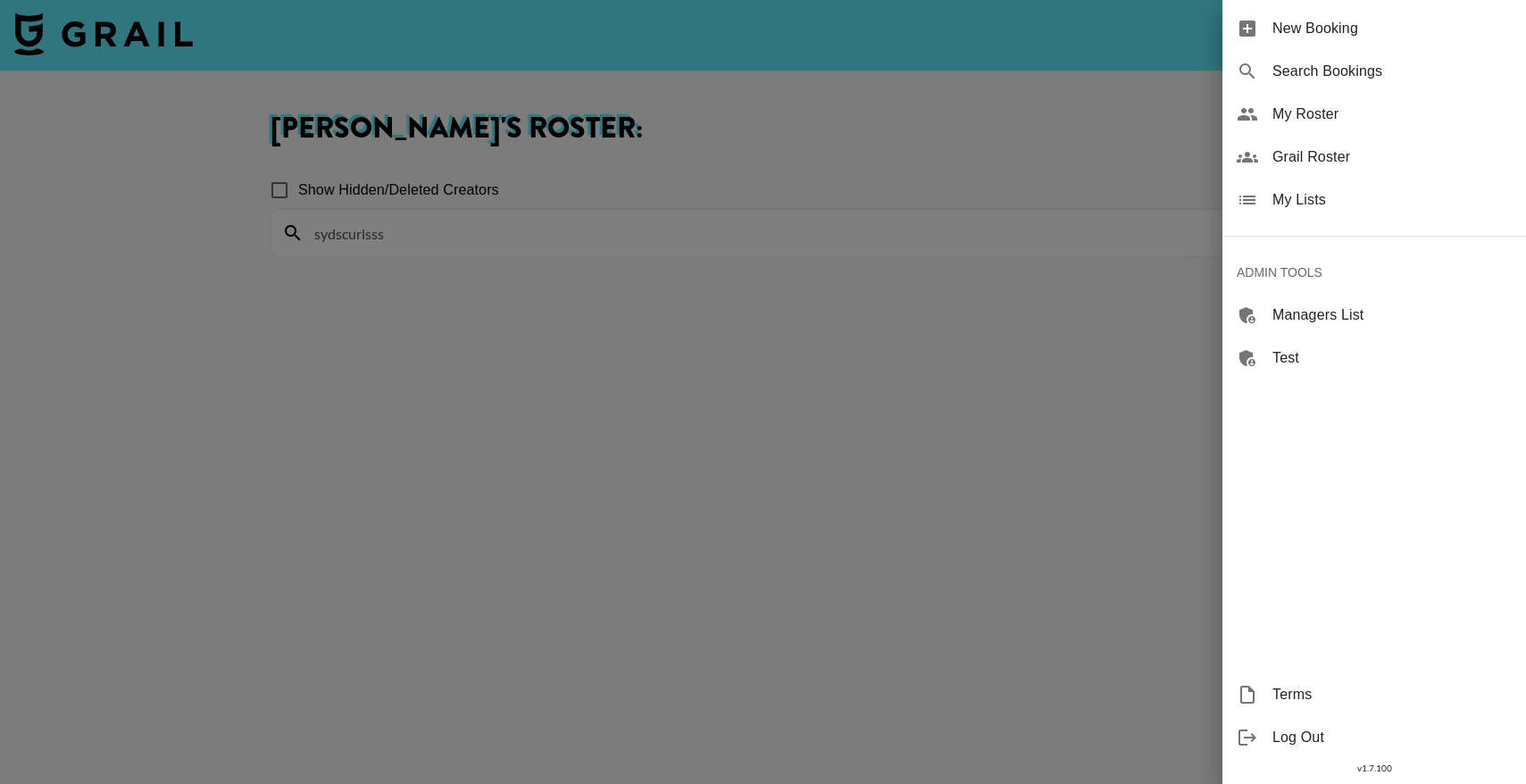
click at [407, 256] on div at bounding box center [763, 392] width 1526 height 784
